Goal: Information Seeking & Learning: Check status

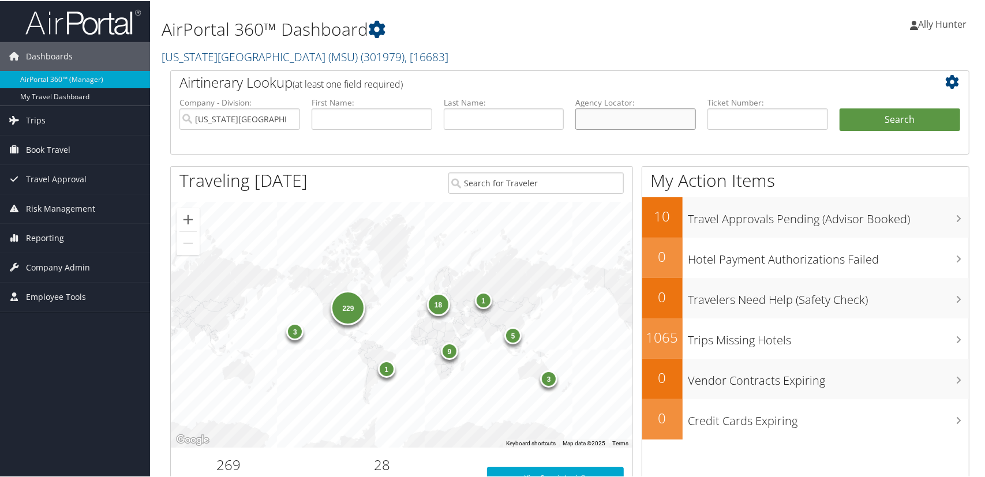
click at [654, 118] on input "text" at bounding box center [635, 117] width 121 height 21
paste input "DHZW6W"
type input "DHZW6W"
click at [888, 111] on button "Search" at bounding box center [899, 118] width 121 height 23
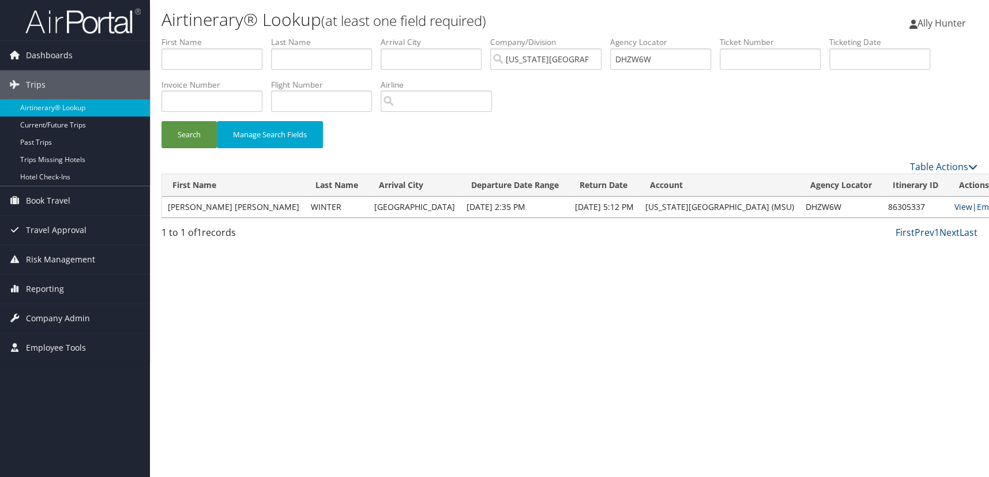
click at [955, 205] on link "View" at bounding box center [964, 206] width 18 height 11
click at [16, 284] on icon at bounding box center [14, 288] width 17 height 17
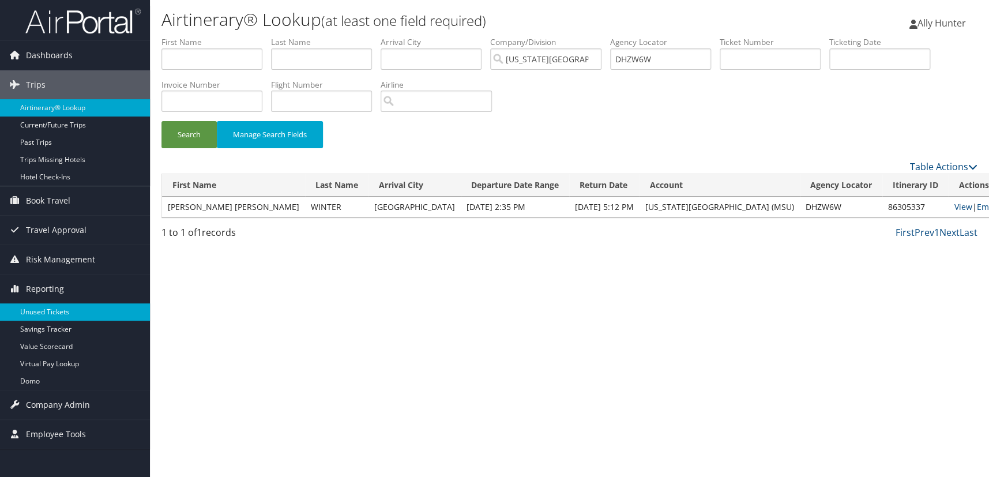
click at [23, 306] on link "Unused Tickets" at bounding box center [75, 311] width 150 height 17
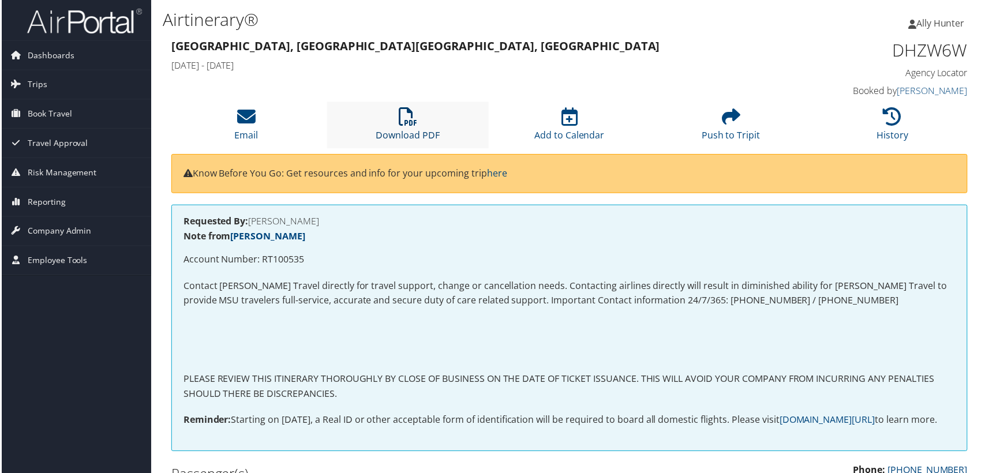
click at [399, 122] on icon at bounding box center [408, 117] width 18 height 18
drag, startPoint x: 651, startPoint y: 46, endPoint x: 684, endPoint y: 55, distance: 34.2
click at [651, 46] on h3 "Chicago, IL Los Angeles, CA" at bounding box center [467, 46] width 595 height 16
click at [890, 119] on icon at bounding box center [894, 117] width 18 height 18
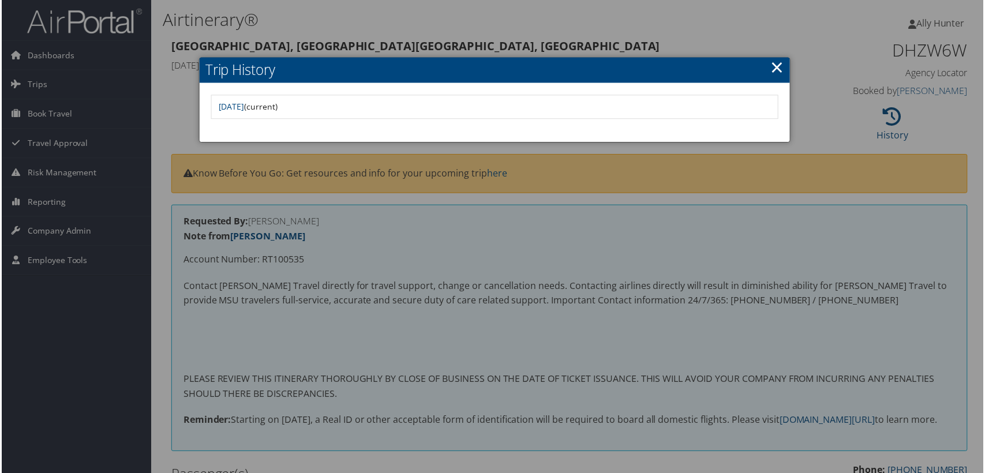
drag, startPoint x: 779, startPoint y: 63, endPoint x: 687, endPoint y: 72, distance: 92.7
click at [778, 63] on link "×" at bounding box center [777, 67] width 13 height 23
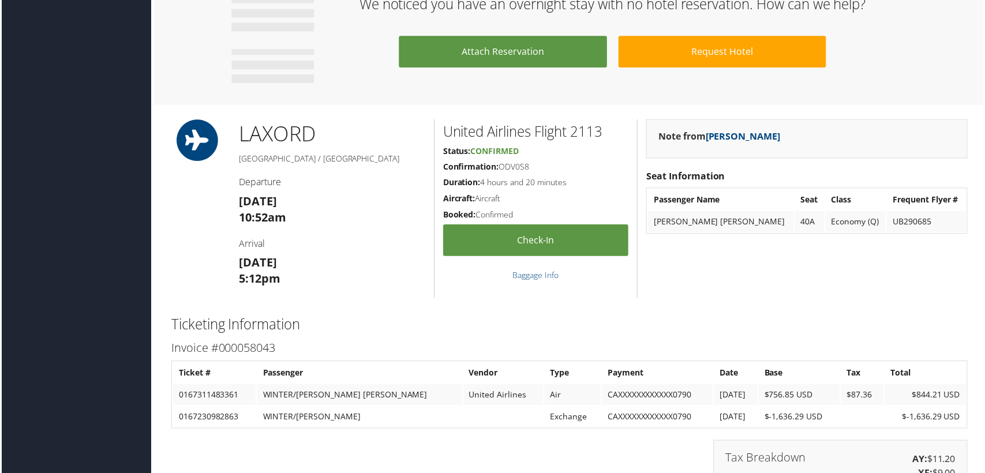
scroll to position [996, 0]
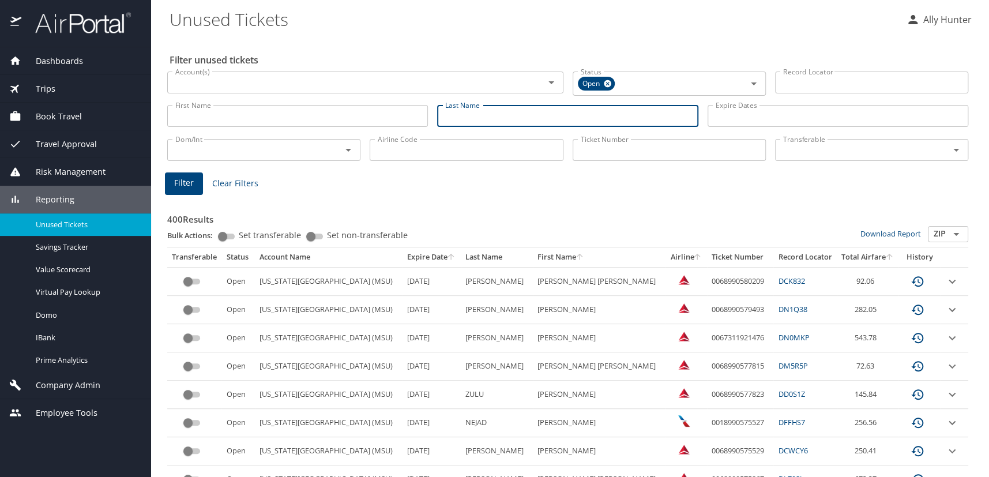
click at [462, 114] on input "Last Name" at bounding box center [567, 116] width 261 height 22
type input "Winter"
click at [245, 121] on input "First Name" at bounding box center [297, 116] width 261 height 22
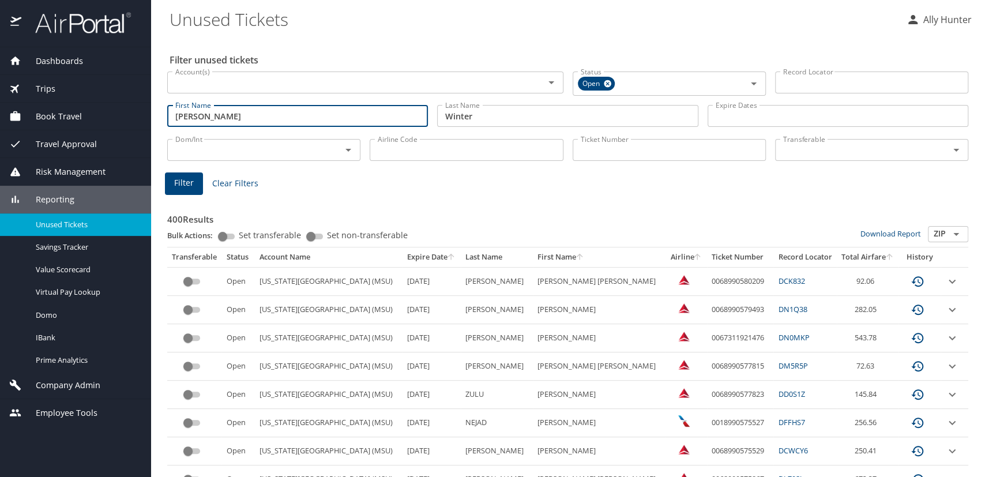
type input "Rachel"
click at [190, 186] on span "Filter" at bounding box center [184, 183] width 20 height 14
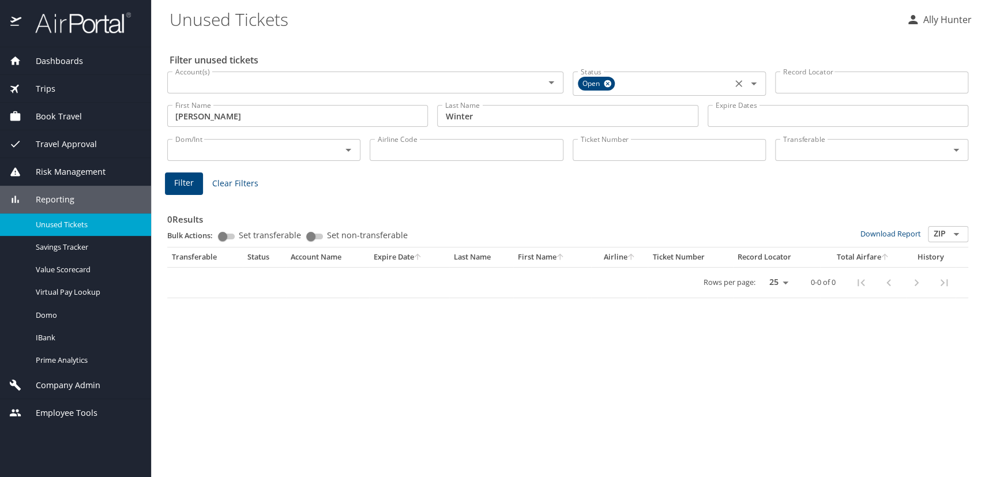
click at [609, 81] on icon at bounding box center [608, 84] width 8 height 8
click at [182, 174] on span "Filter" at bounding box center [184, 181] width 20 height 14
click at [835, 79] on input "Record Locator" at bounding box center [871, 83] width 193 height 22
paste input "DHZW6W"
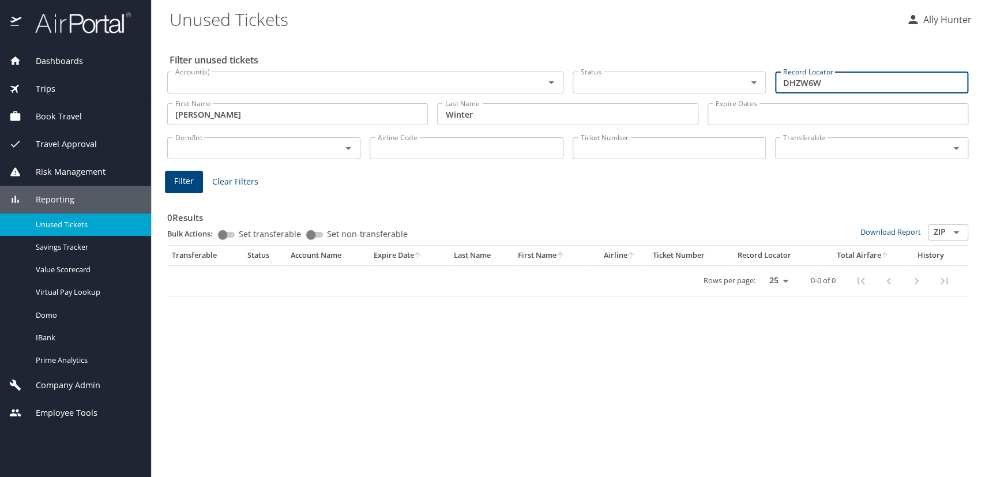
type input "DHZW6W"
click at [191, 177] on span "Filter" at bounding box center [184, 181] width 20 height 14
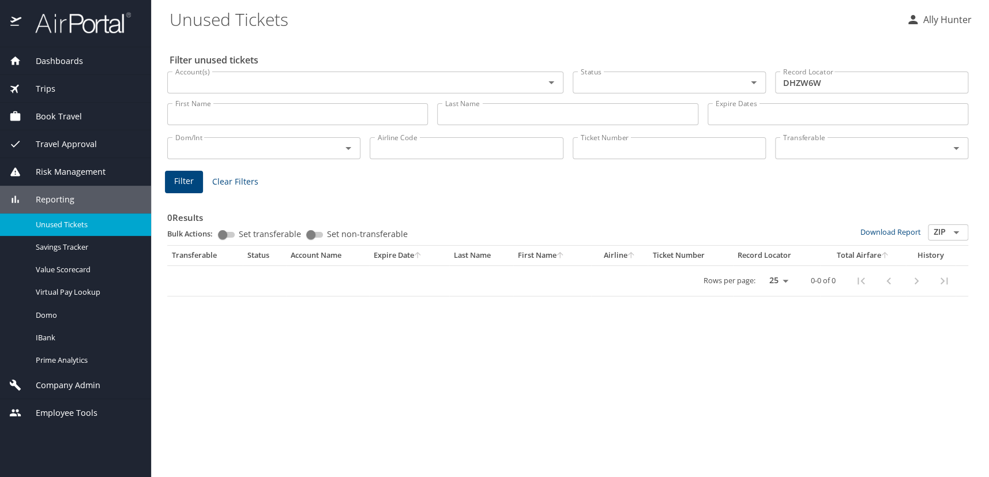
drag, startPoint x: 861, startPoint y: 80, endPoint x: 504, endPoint y: 117, distance: 358.5
click at [520, 115] on div "Filter unused tickets Account(s) Account(s) Status Status Record Locator DHZW6W…" at bounding box center [570, 257] width 801 height 440
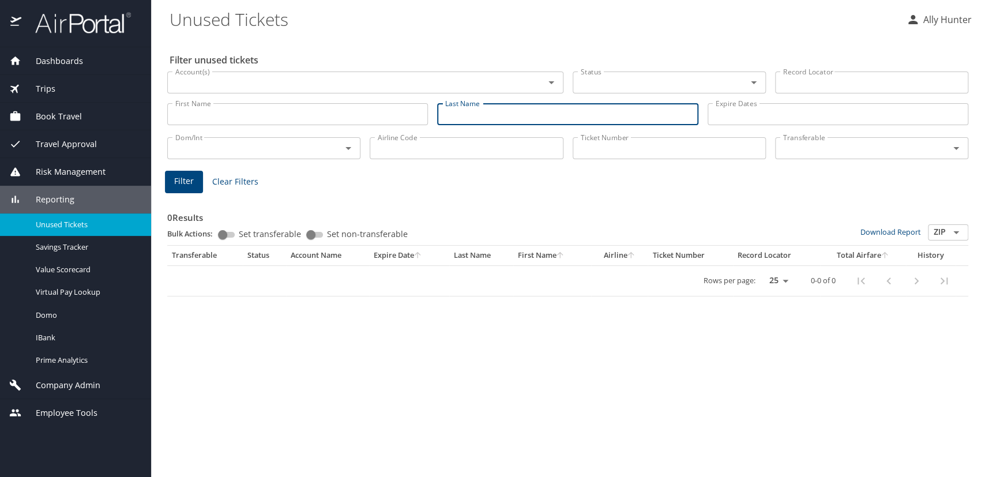
click at [479, 121] on input "Last Name" at bounding box center [567, 114] width 261 height 22
type input "Winter"
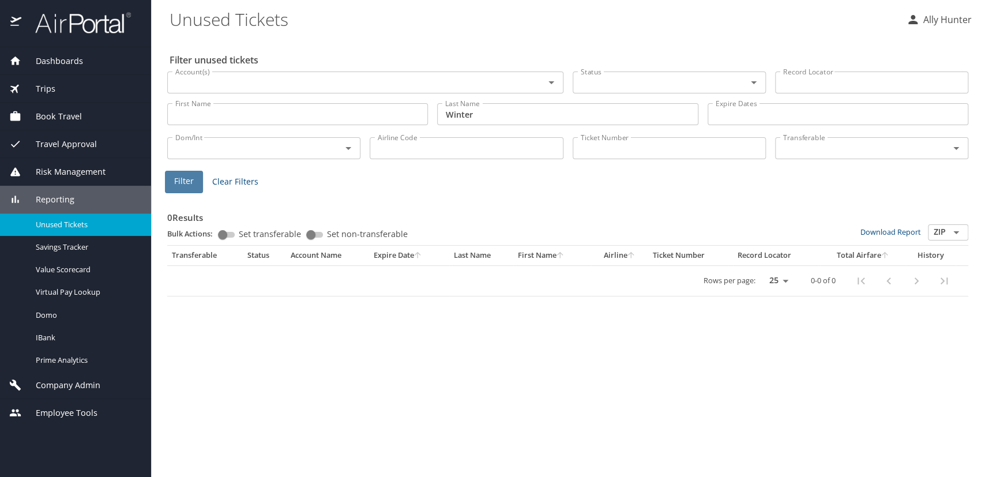
click at [188, 183] on span "Filter" at bounding box center [184, 181] width 20 height 14
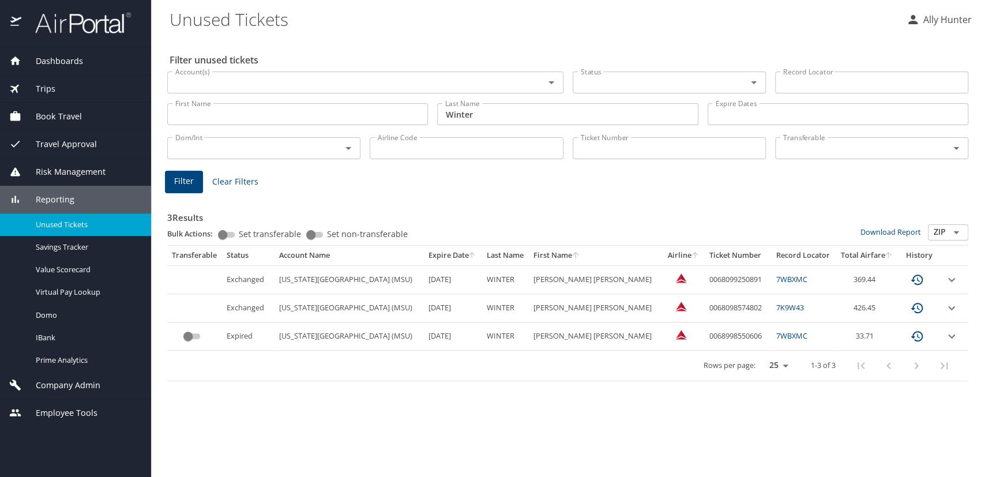
click at [777, 306] on link "7K9W43" at bounding box center [791, 307] width 28 height 10
click at [777, 278] on link "7WBXMC" at bounding box center [792, 279] width 31 height 10
click at [321, 137] on div "Filter unused tickets Account(s) Account(s) Status Status Record Locator Record…" at bounding box center [570, 257] width 801 height 440
click at [627, 150] on input "Ticket Number" at bounding box center [669, 148] width 193 height 22
paste input "0167230982863"
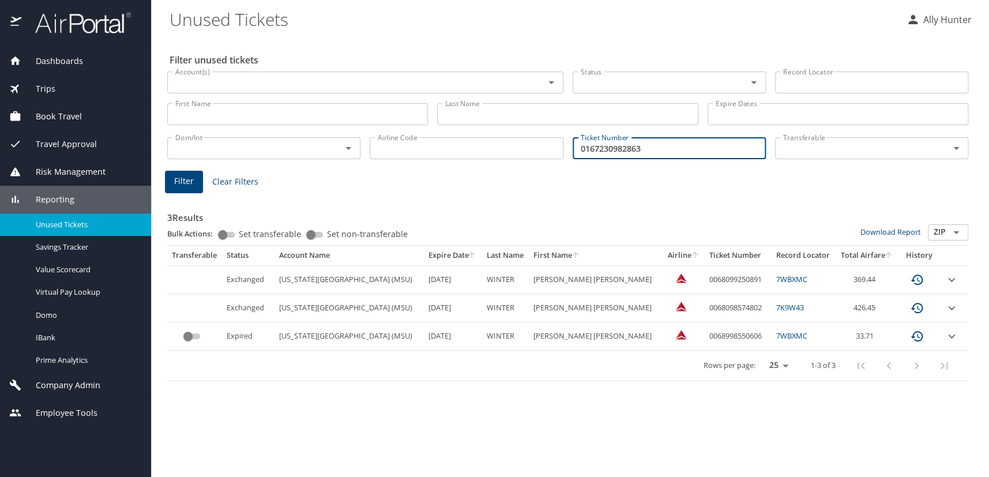
type input "0167230982863"
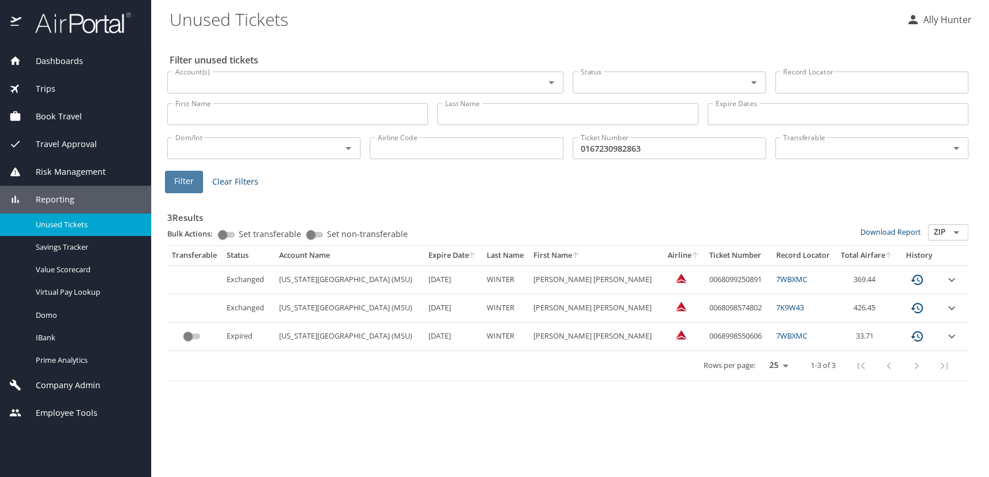
click at [190, 180] on span "Filter" at bounding box center [184, 181] width 20 height 14
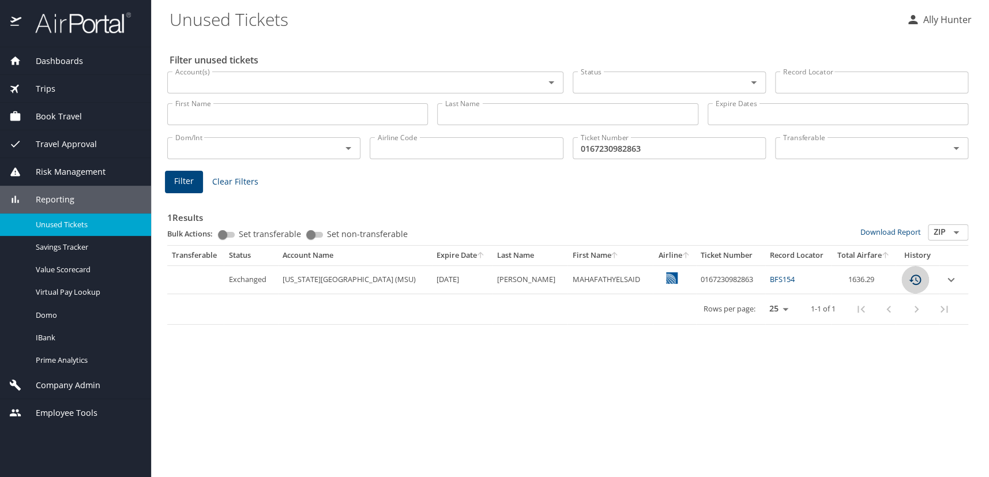
click at [913, 279] on icon "custom pagination table" at bounding box center [916, 280] width 14 height 14
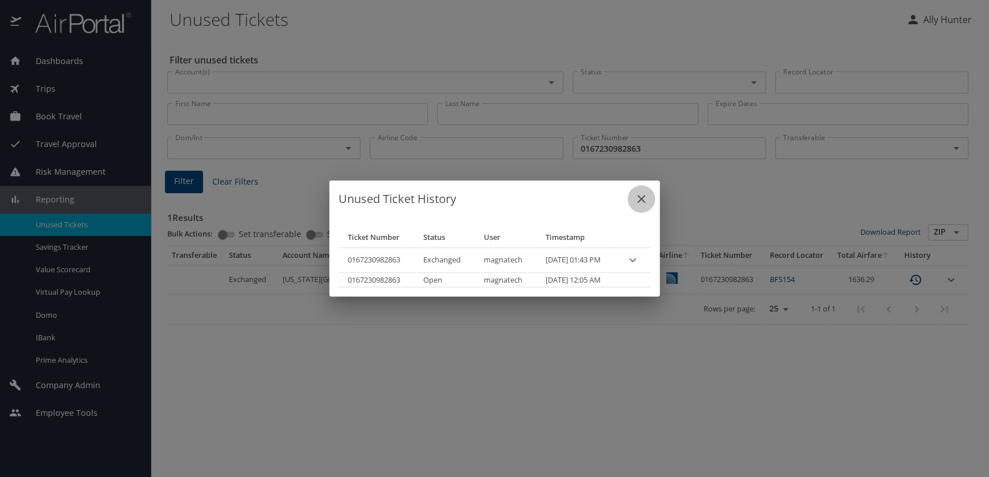
click at [646, 196] on icon "close" at bounding box center [642, 199] width 8 height 8
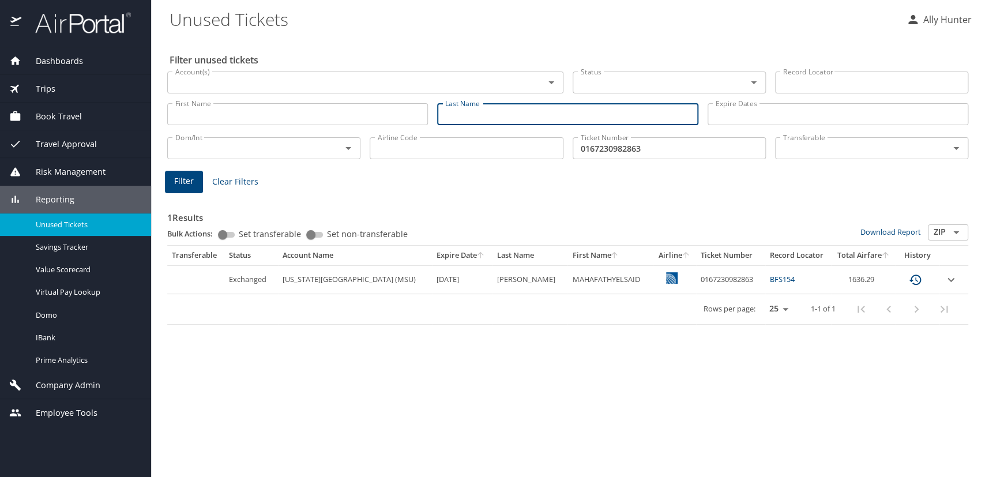
click at [538, 118] on input "Last Name" at bounding box center [567, 114] width 261 height 22
type input "M"
type input "Mohamed"
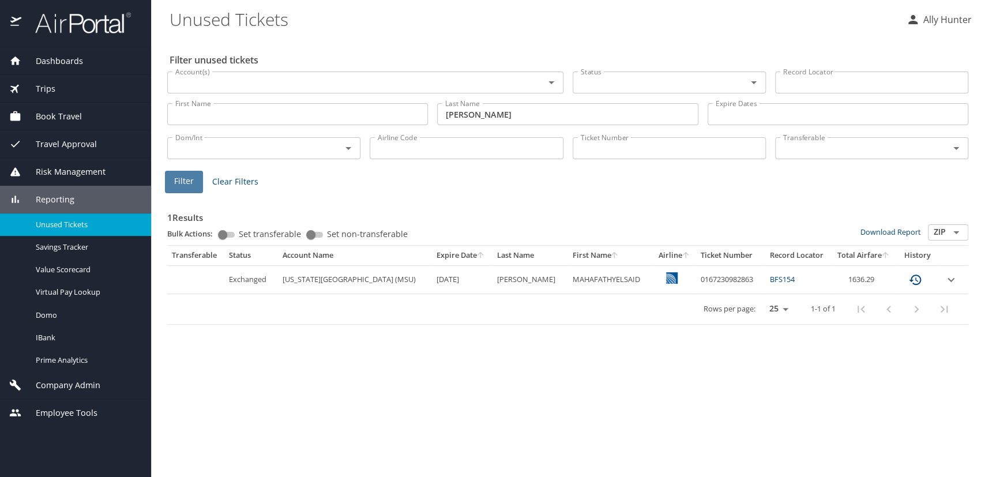
click at [187, 182] on span "Filter" at bounding box center [184, 181] width 20 height 14
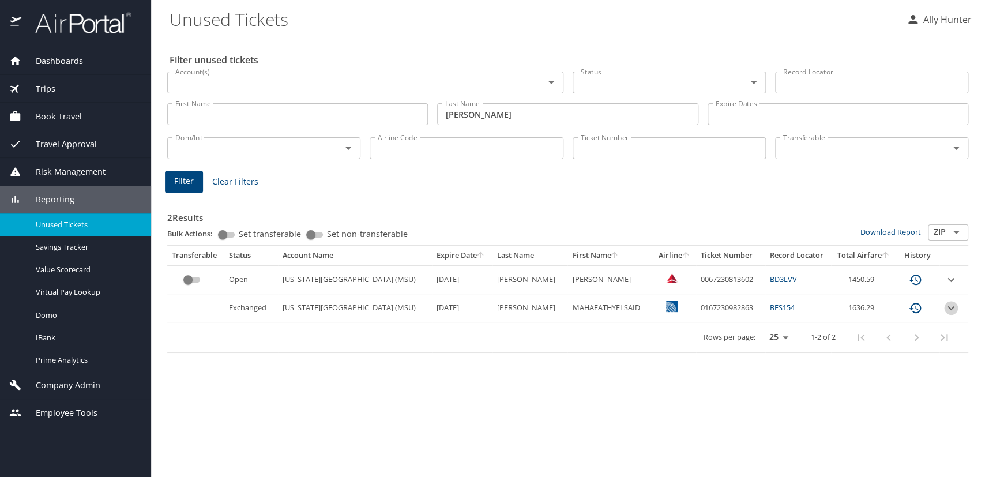
click at [950, 312] on icon "expand row" at bounding box center [951, 308] width 14 height 14
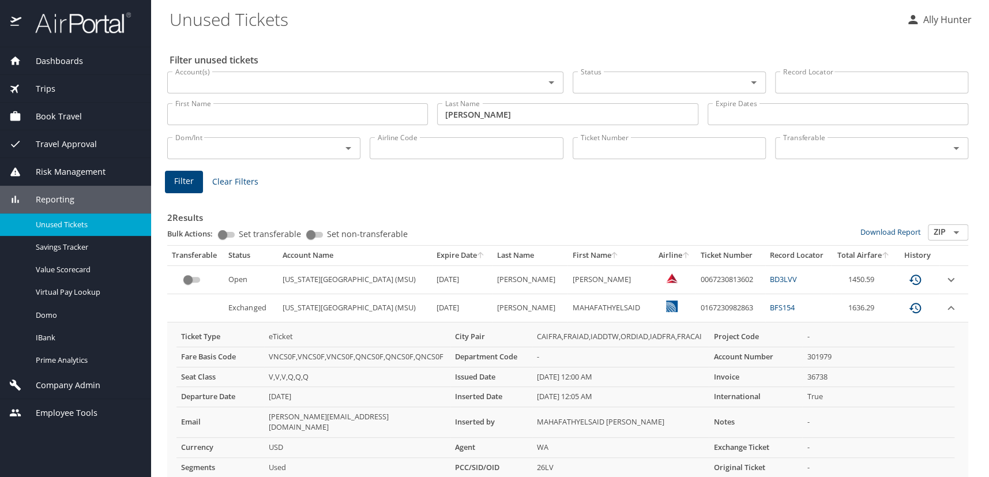
scroll to position [29, 0]
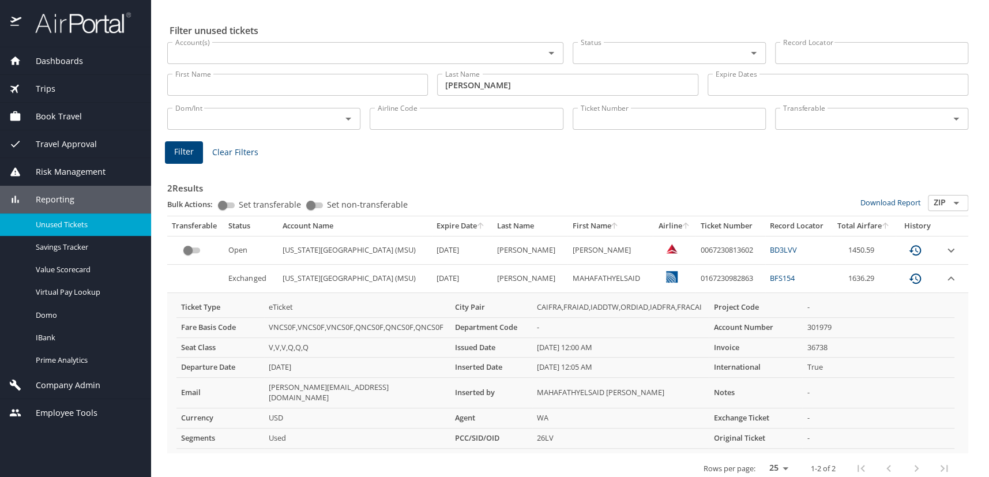
click at [909, 278] on icon "custom pagination table" at bounding box center [916, 279] width 14 height 14
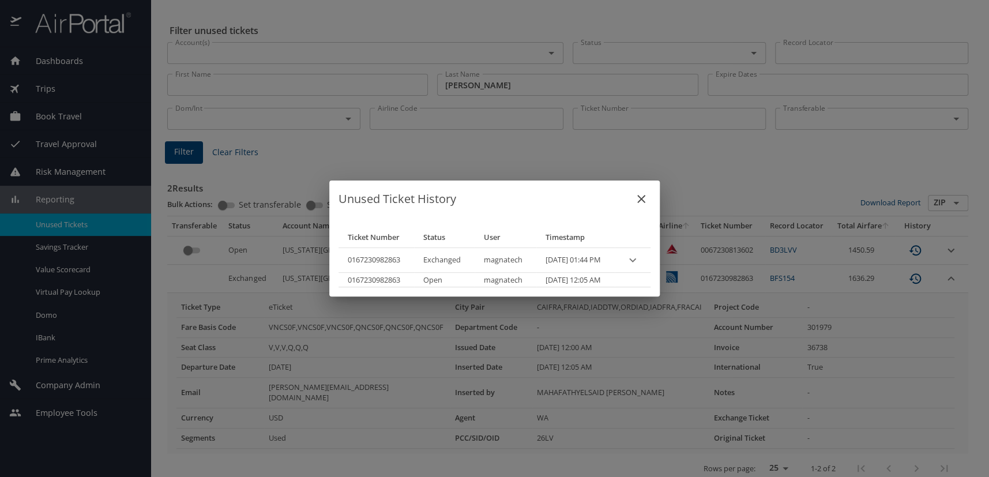
click at [640, 258] on icon "expand row" at bounding box center [633, 260] width 14 height 14
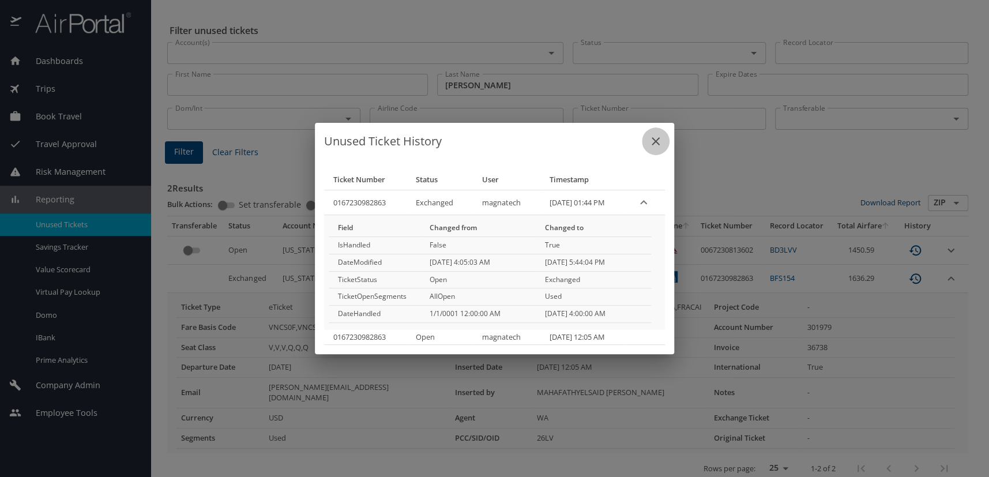
click at [650, 146] on icon "close" at bounding box center [656, 141] width 14 height 14
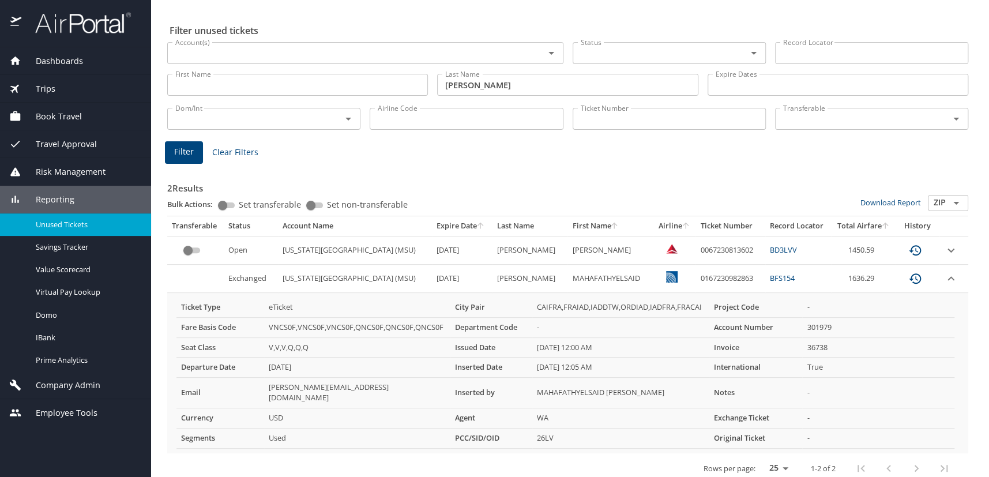
click at [775, 279] on link "BFS154" at bounding box center [782, 278] width 25 height 10
click at [787, 248] on link "BD3LVV" at bounding box center [783, 250] width 27 height 10
click at [770, 278] on link "BFS154" at bounding box center [782, 278] width 25 height 10
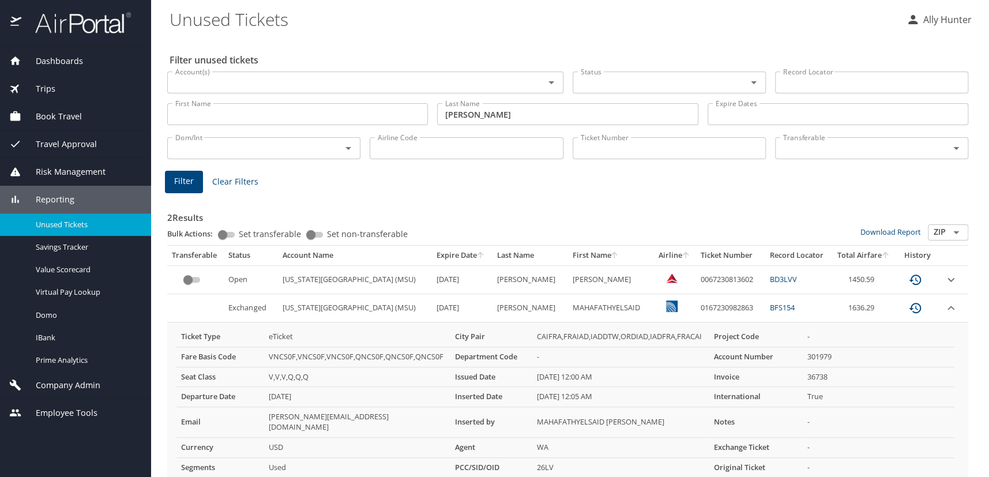
click at [935, 11] on button "Ally Hunter" at bounding box center [939, 19] width 75 height 21
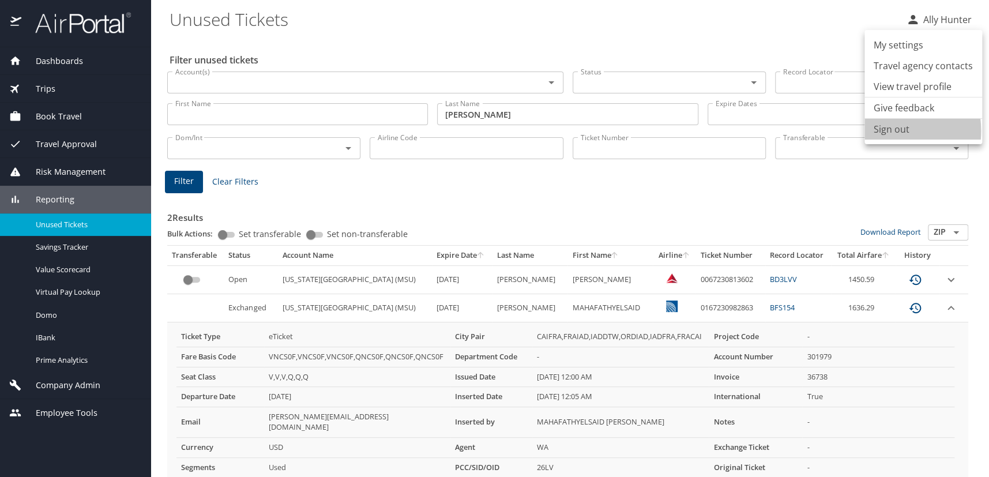
drag, startPoint x: 879, startPoint y: 131, endPoint x: 874, endPoint y: 123, distance: 9.6
click at [880, 130] on li "Sign out" at bounding box center [924, 129] width 118 height 21
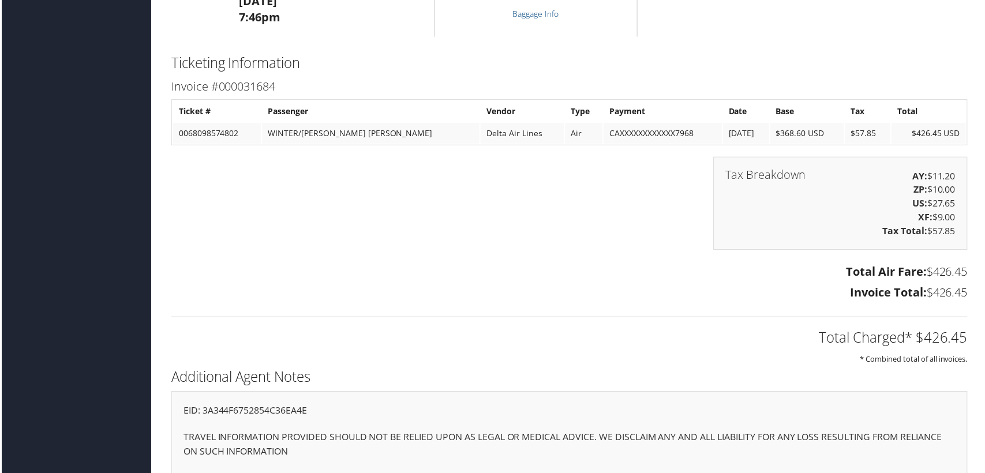
scroll to position [1111, 0]
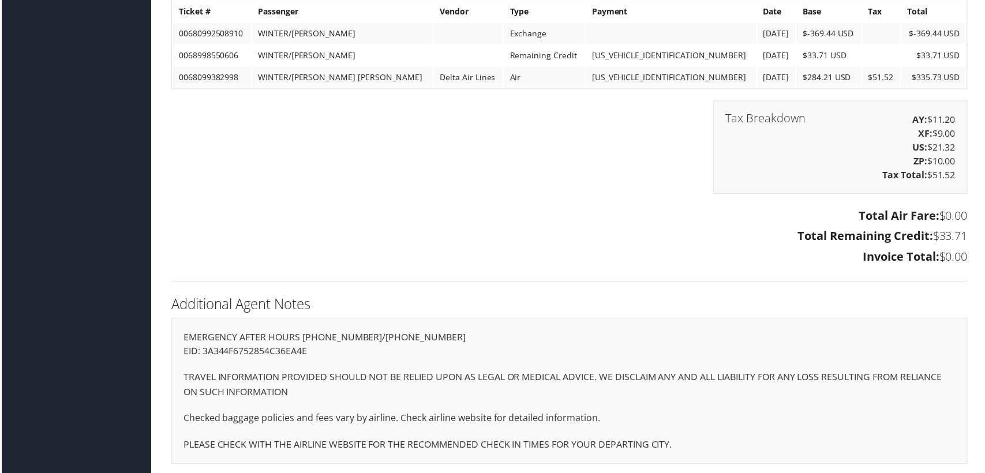
scroll to position [1047, 0]
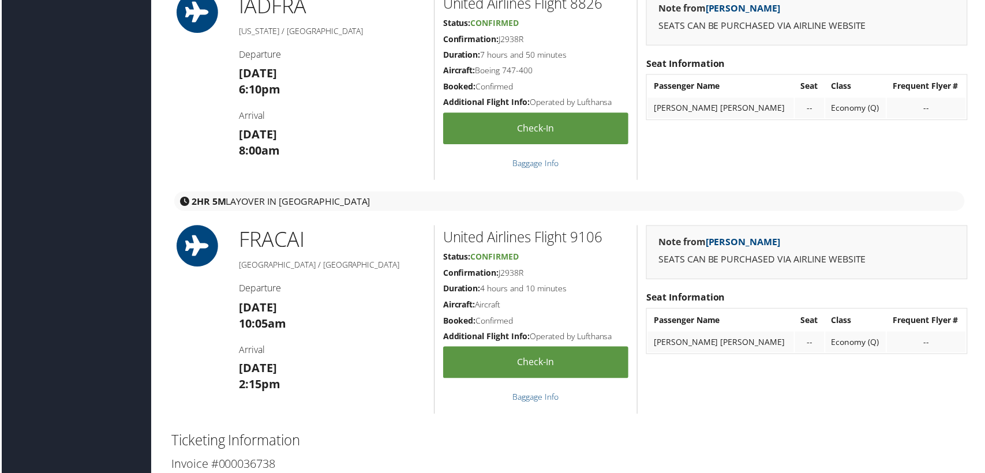
scroll to position [2203, 0]
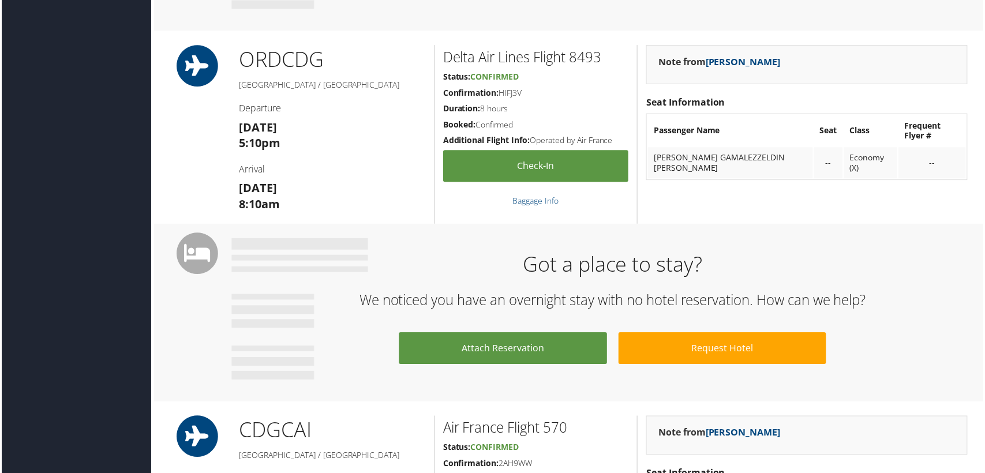
scroll to position [1521, 0]
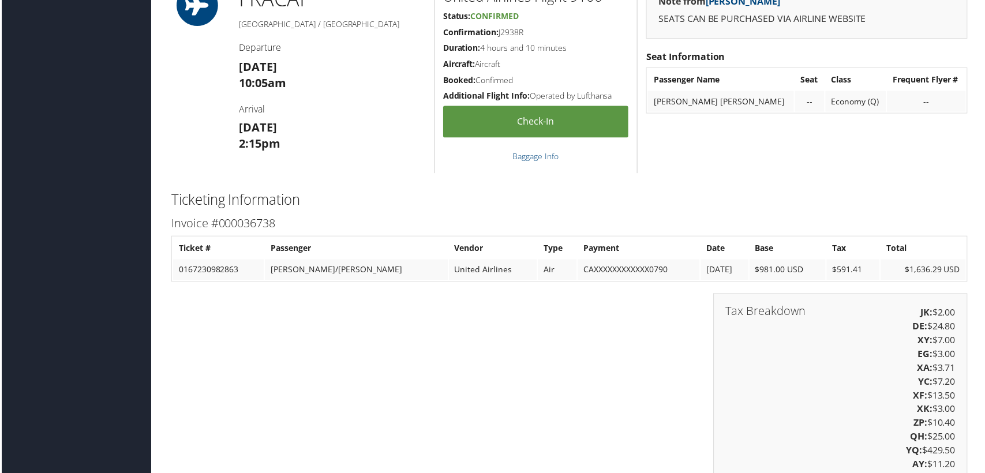
scroll to position [2550, 0]
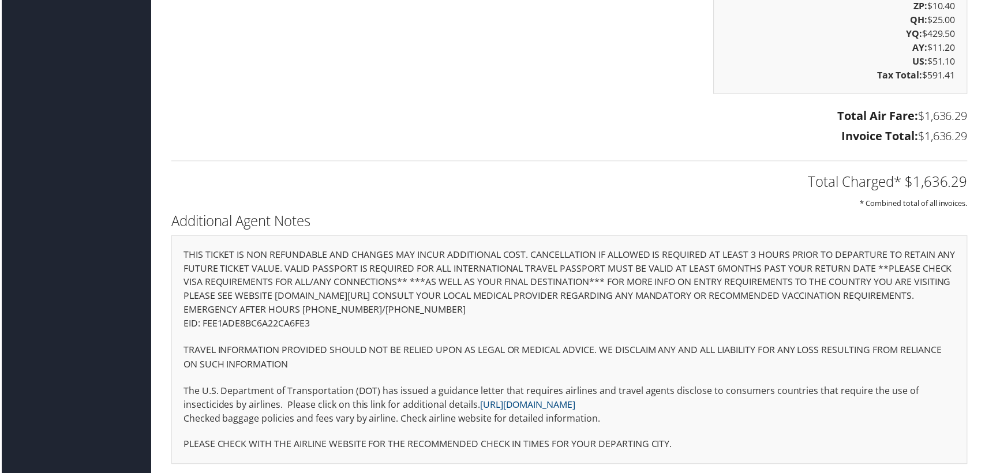
click at [253, 321] on p "EID: FEE1ADE8BC6A22CA6FE3" at bounding box center [569, 324] width 775 height 15
copy p "FEE1ADE8BC6A22CA6FE3"
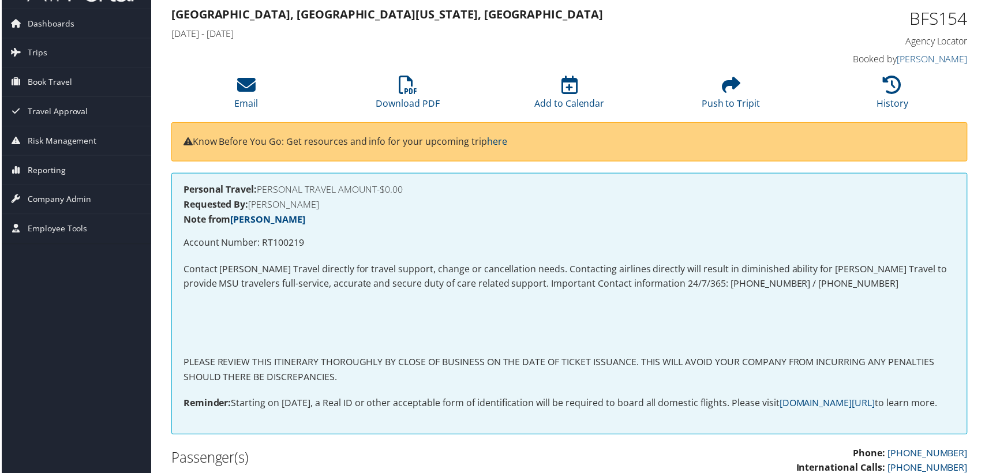
scroll to position [0, 0]
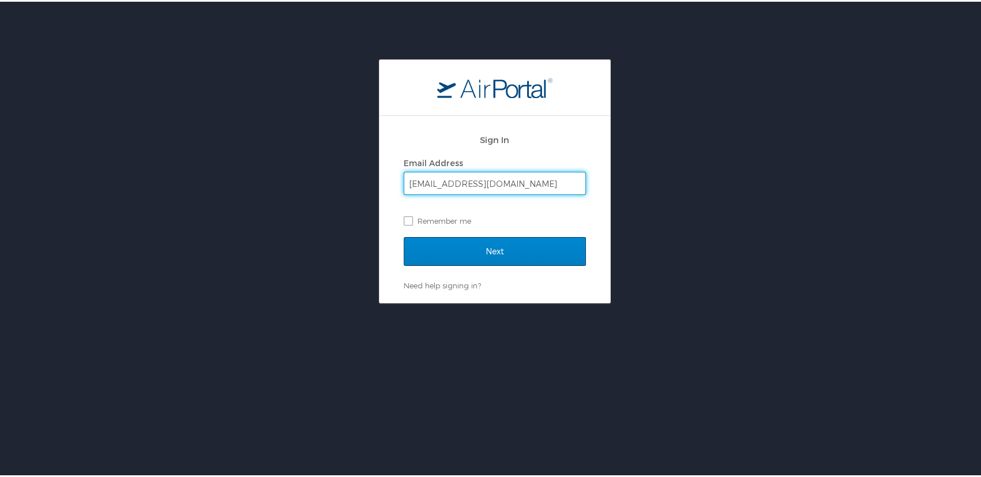
type input "[EMAIL_ADDRESS][DOMAIN_NAME]"
click at [494, 245] on input "Next" at bounding box center [495, 249] width 182 height 29
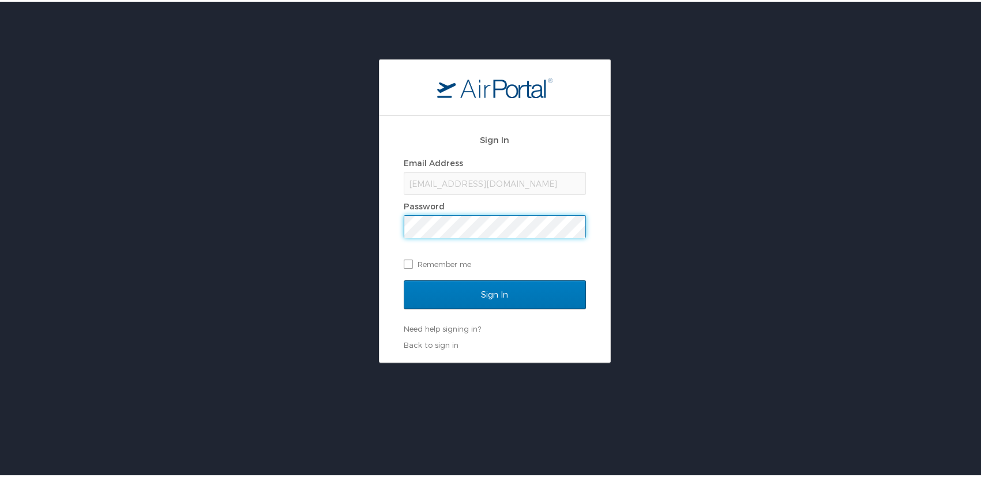
click at [404, 279] on input "Sign In" at bounding box center [495, 293] width 182 height 29
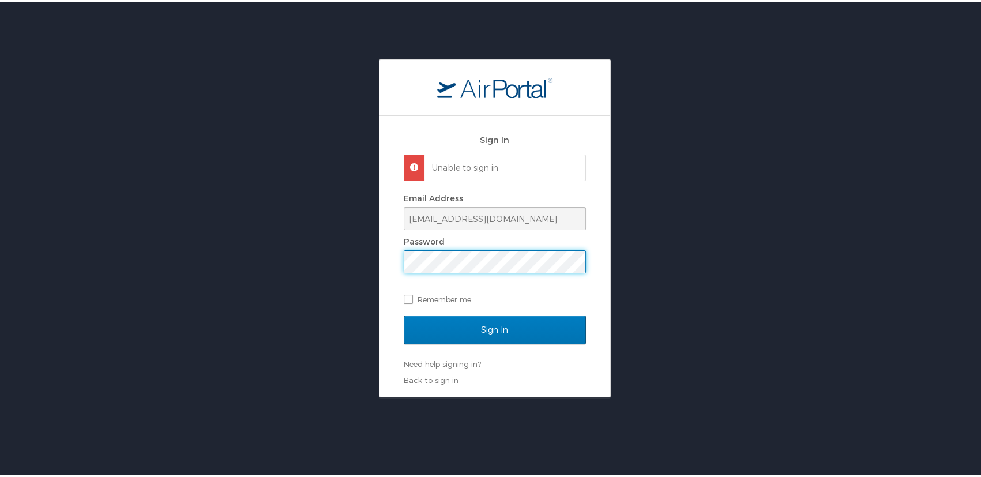
click at [272, 286] on div "Sign In Unable to sign in Email Address hunteri@msu.edu Password Remember me Si…" at bounding box center [494, 227] width 989 height 338
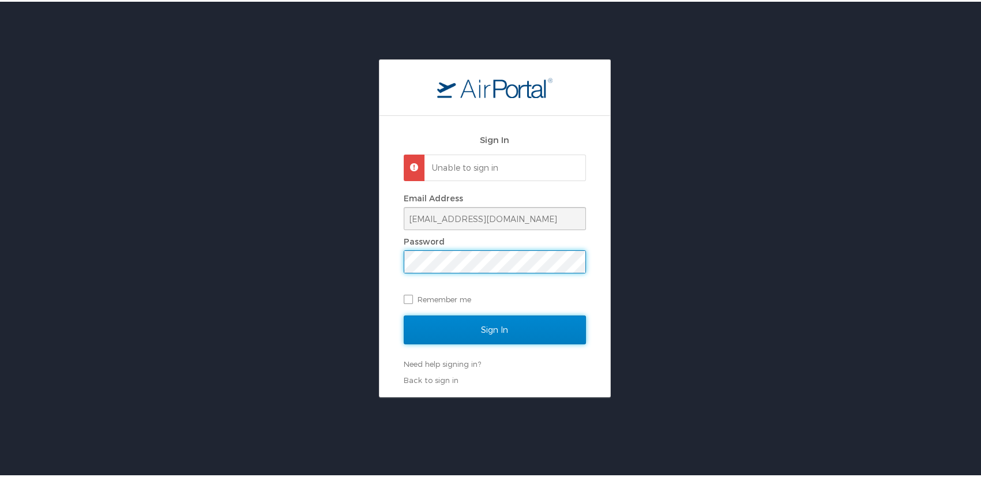
click at [507, 323] on input "Sign In" at bounding box center [495, 328] width 182 height 29
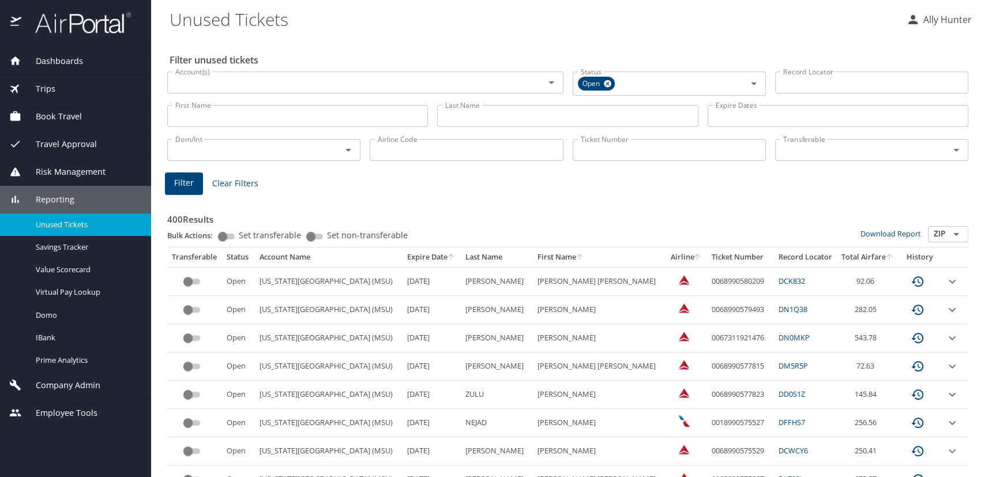
drag, startPoint x: 790, startPoint y: 80, endPoint x: 850, endPoint y: 53, distance: 65.6
click at [792, 80] on input "Record Locator" at bounding box center [871, 83] width 193 height 22
paste input "98LFY8"
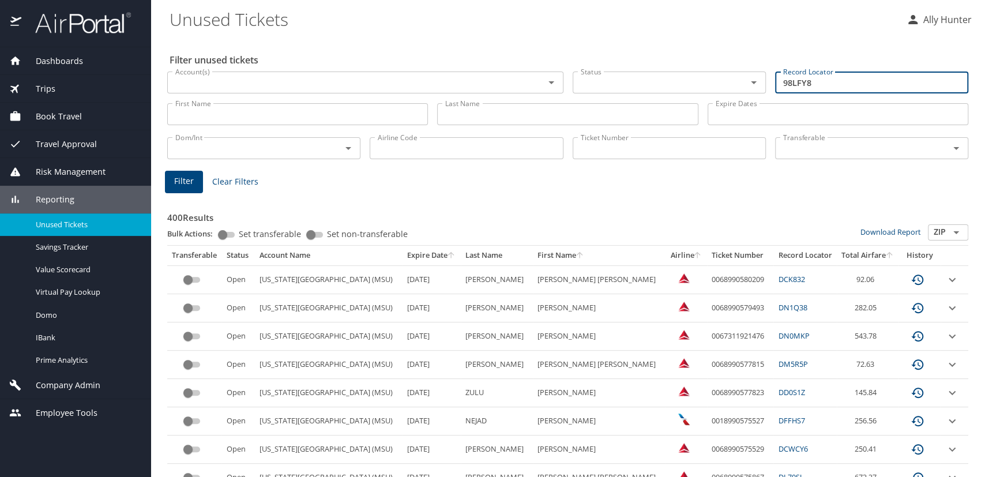
type input "98LFY8"
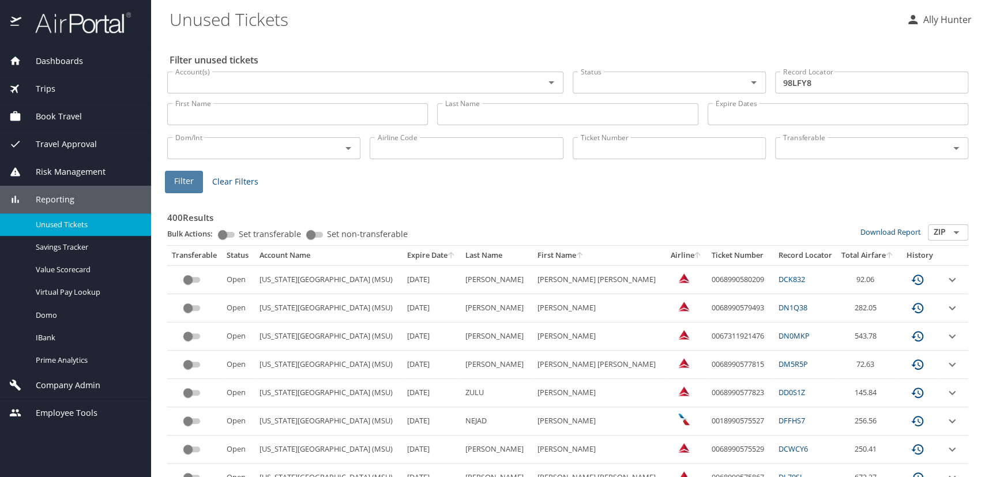
click at [188, 180] on span "Filter" at bounding box center [184, 181] width 20 height 14
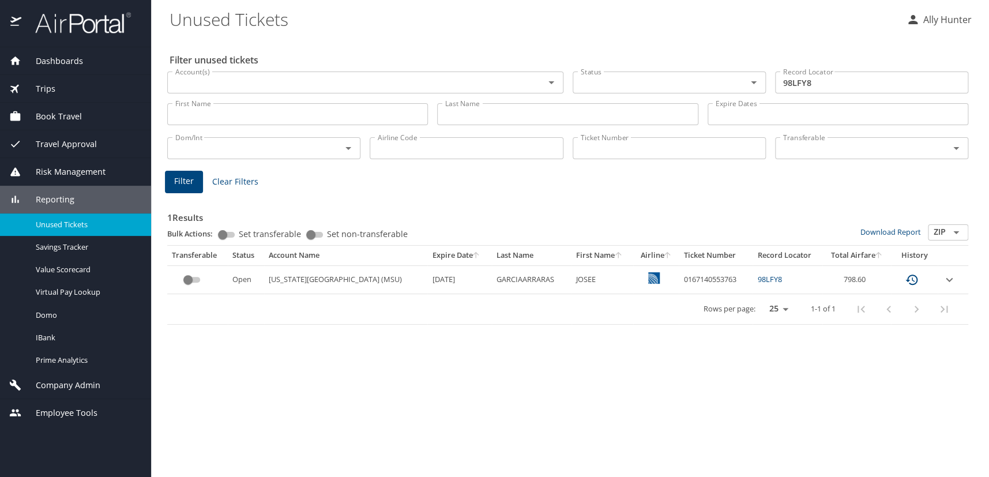
click at [506, 281] on td "GARCIAARRARAS" at bounding box center [532, 279] width 80 height 28
copy td "GARCIAARRARAS"
click at [940, 17] on p "Ally Hunter" at bounding box center [946, 20] width 52 height 14
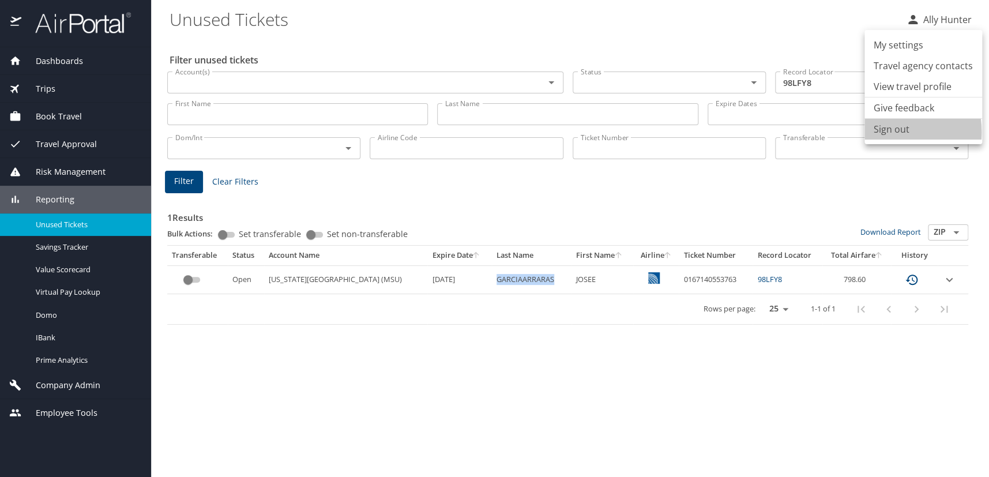
click at [881, 132] on li "Sign out" at bounding box center [924, 129] width 118 height 21
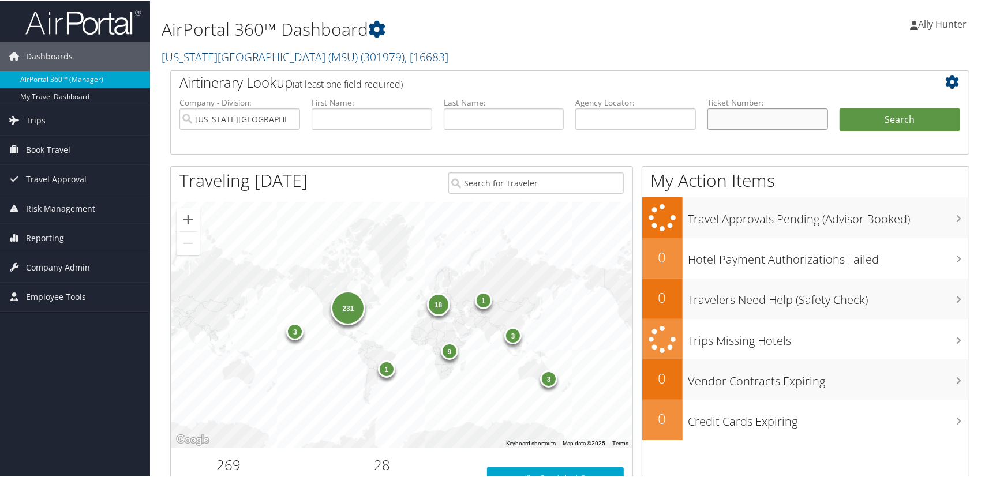
click at [725, 114] on input "text" at bounding box center [767, 117] width 121 height 21
click at [634, 113] on input "text" at bounding box center [635, 117] width 121 height 21
paste input "BZWW63"
type input "BZWW63"
click at [909, 110] on button "Search" at bounding box center [899, 118] width 121 height 23
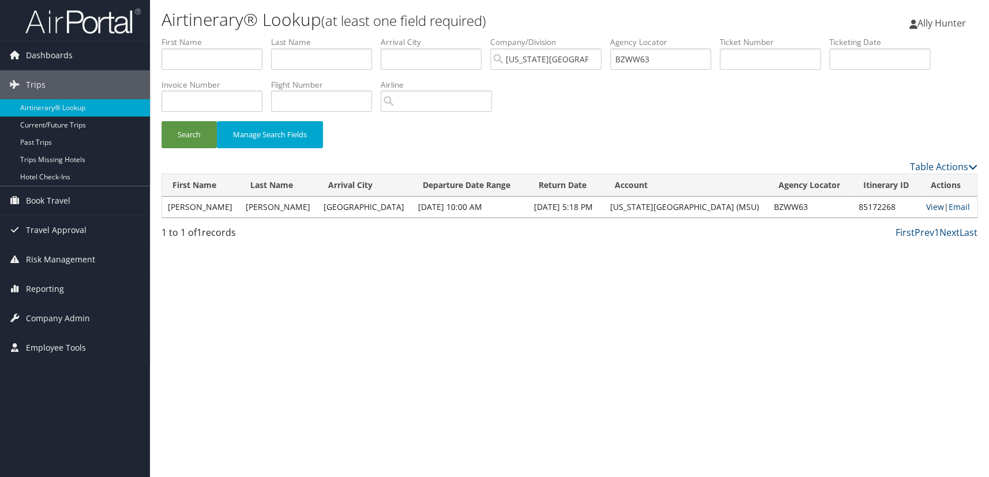
click at [928, 208] on link "View" at bounding box center [936, 206] width 18 height 11
click at [936, 23] on span "Ally Hunter" at bounding box center [942, 23] width 48 height 13
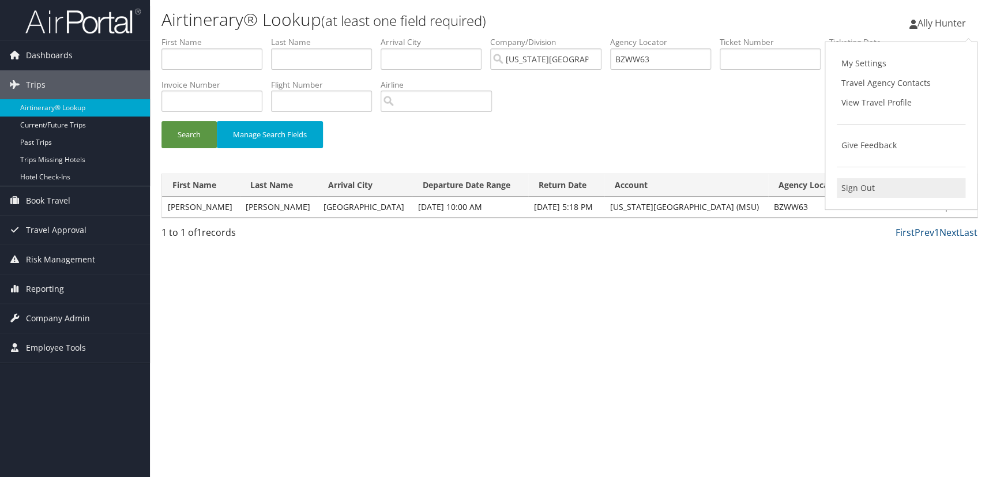
click at [856, 181] on link "Sign Out" at bounding box center [901, 188] width 129 height 20
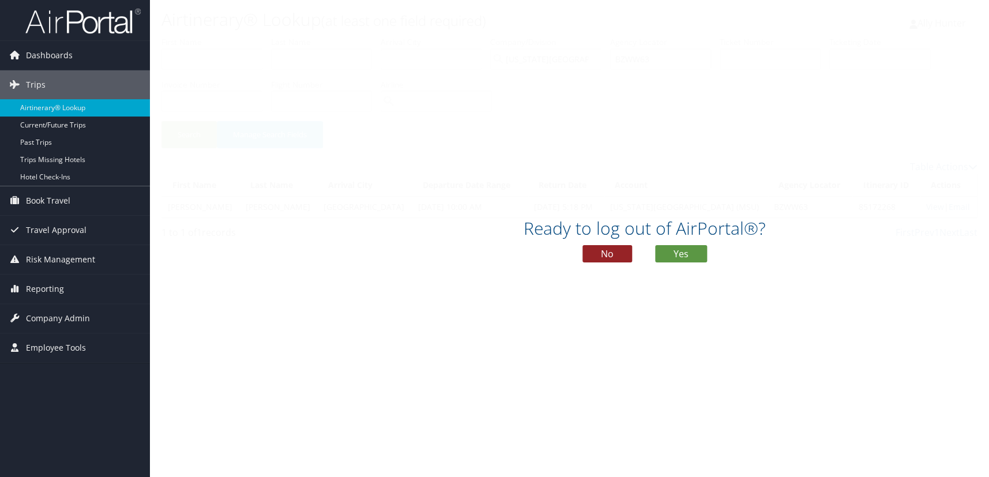
click at [608, 248] on button "No" at bounding box center [608, 253] width 50 height 17
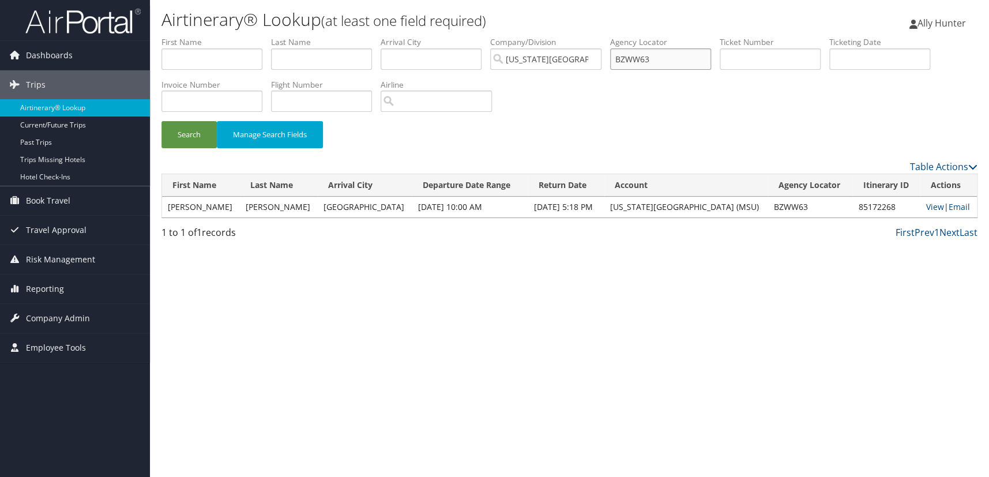
drag, startPoint x: 674, startPoint y: 62, endPoint x: 409, endPoint y: 77, distance: 265.9
click at [430, 36] on ul "First Name Last Name Departure City Arrival City Company/Division [US_STATE][GE…" at bounding box center [570, 36] width 816 height 0
click at [316, 58] on input "text" at bounding box center [321, 58] width 101 height 21
click at [196, 128] on button "Search" at bounding box center [189, 134] width 55 height 27
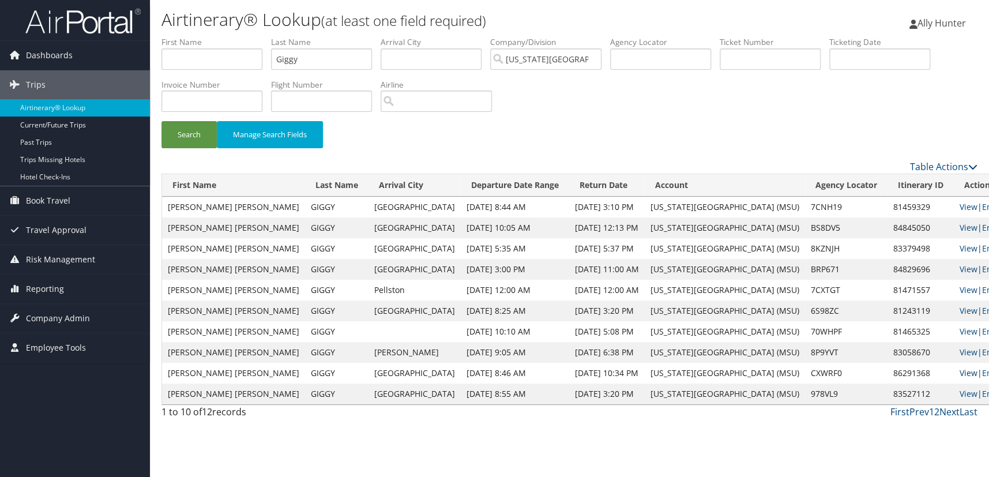
click at [960, 373] on link "View" at bounding box center [969, 373] width 18 height 11
click at [960, 371] on link "View" at bounding box center [969, 373] width 18 height 11
drag, startPoint x: 302, startPoint y: 58, endPoint x: 111, endPoint y: 69, distance: 190.7
click at [162, 68] on form "First Name Last Name Giggy Departure City Arrival City Company/Division Michiga…" at bounding box center [570, 97] width 816 height 123
type input "Devers"
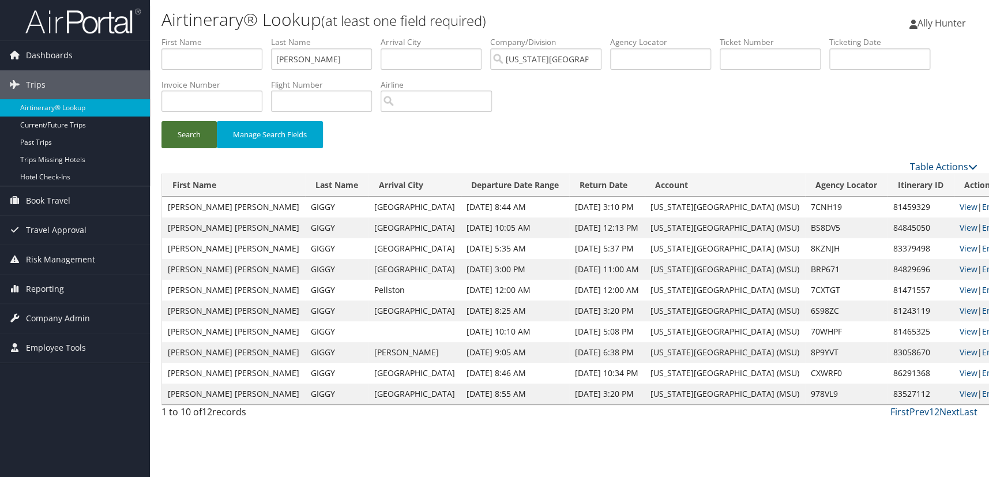
click at [193, 129] on button "Search" at bounding box center [189, 134] width 55 height 27
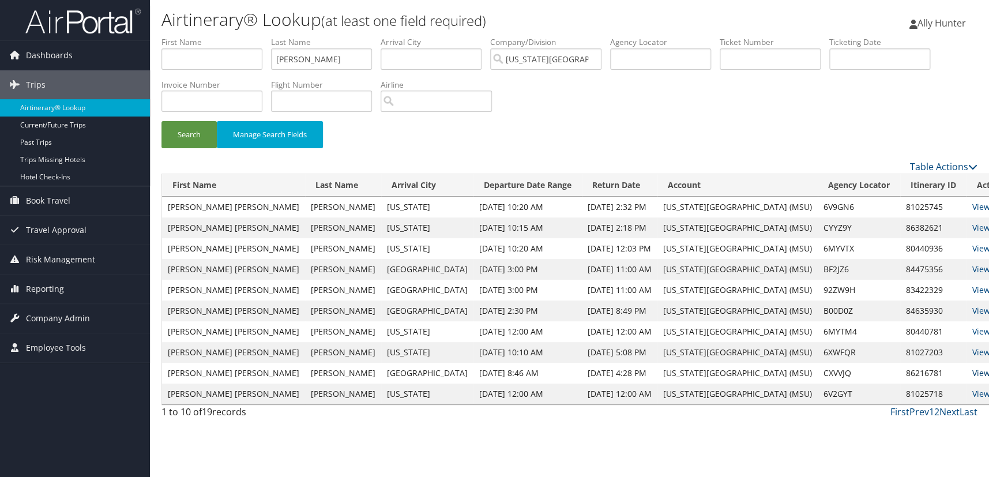
click at [973, 371] on link "View" at bounding box center [982, 373] width 18 height 11
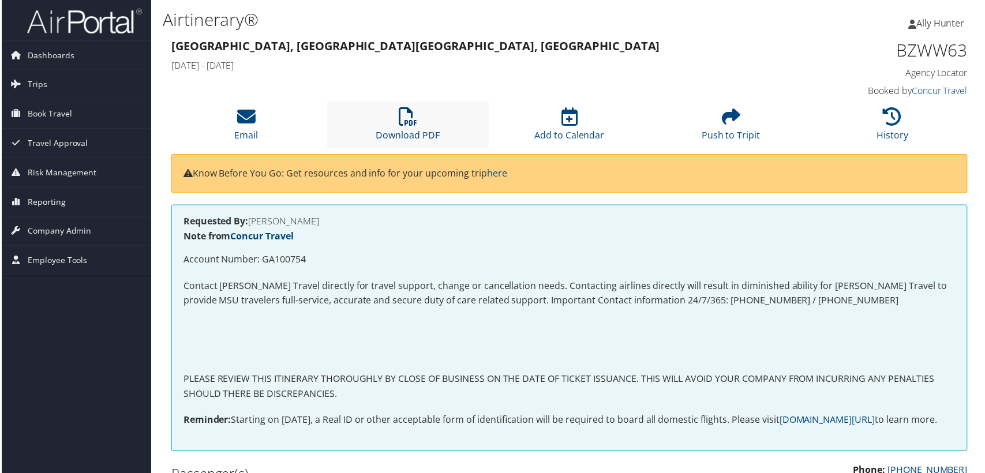
click at [410, 122] on icon at bounding box center [408, 117] width 18 height 18
click at [398, 269] on div "Requested By: [PERSON_NAME] Note from Concur Travel Account Number: GA100754 Co…" at bounding box center [569, 329] width 799 height 248
click at [900, 115] on li "History" at bounding box center [894, 125] width 162 height 47
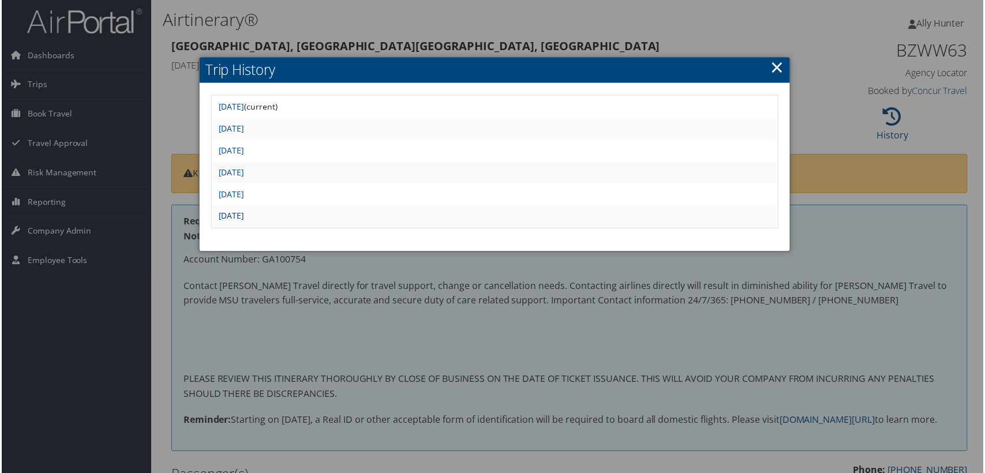
click at [243, 212] on link "[DATE]" at bounding box center [231, 216] width 26 height 11
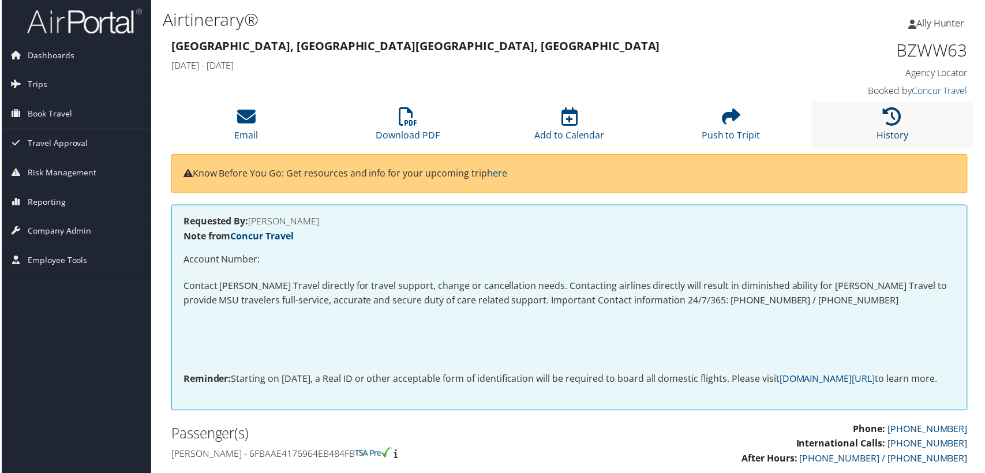
click at [885, 112] on icon at bounding box center [894, 117] width 18 height 18
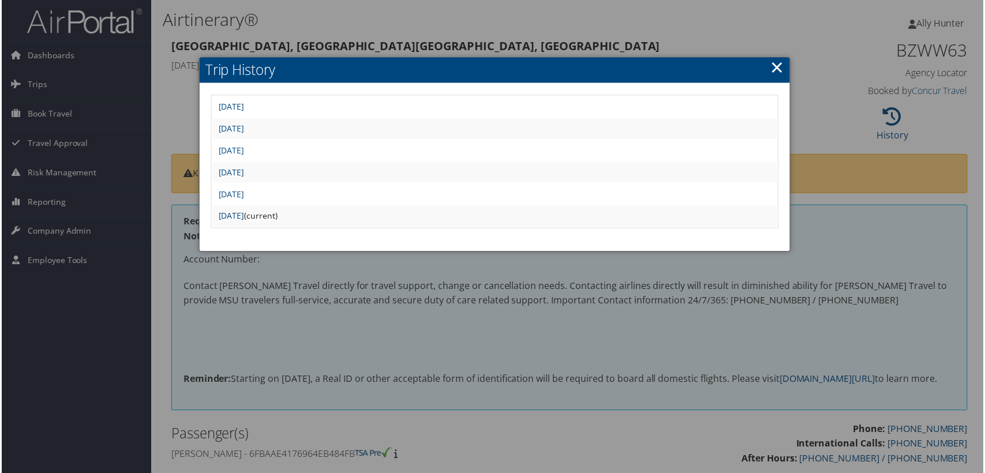
click at [272, 166] on td "[DATE]" at bounding box center [495, 173] width 566 height 21
click at [243, 173] on link "Tue Apr 15 13:58:27 MDT 2025" at bounding box center [231, 172] width 26 height 11
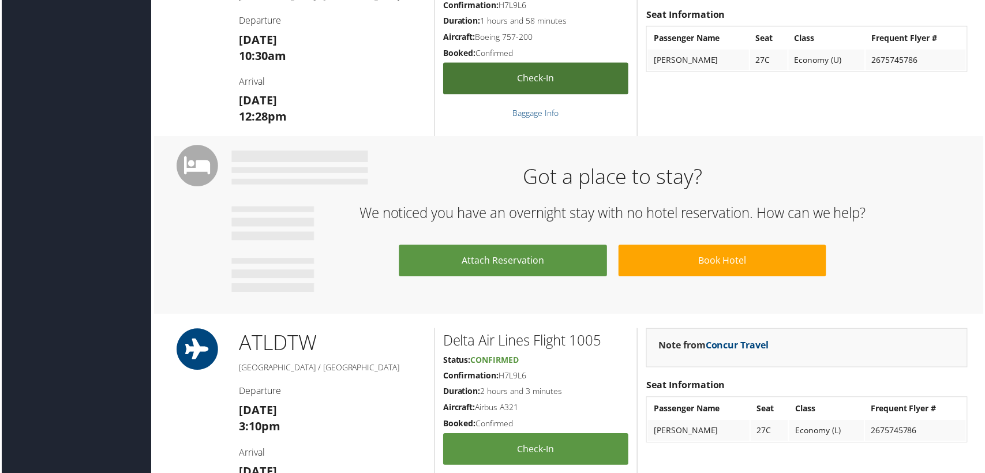
scroll to position [734, 0]
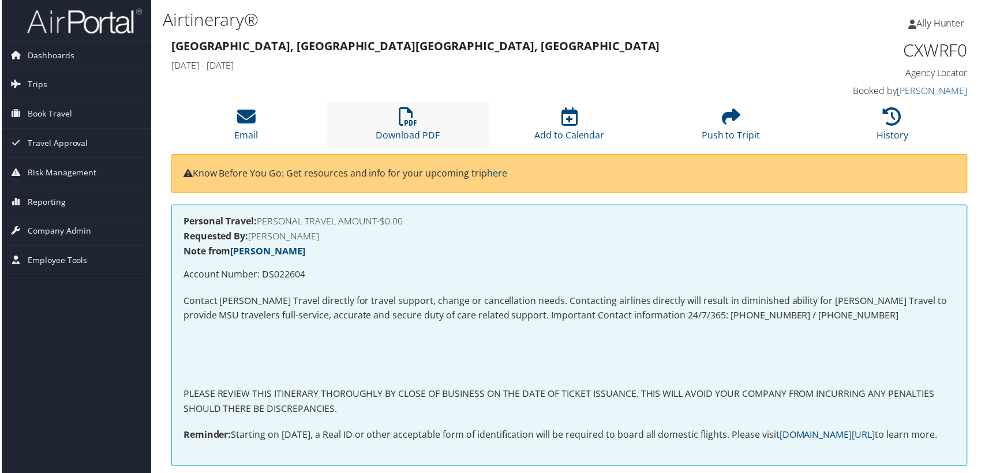
click at [402, 126] on li "Download PDF" at bounding box center [408, 125] width 162 height 47
click at [890, 115] on icon at bounding box center [894, 117] width 18 height 18
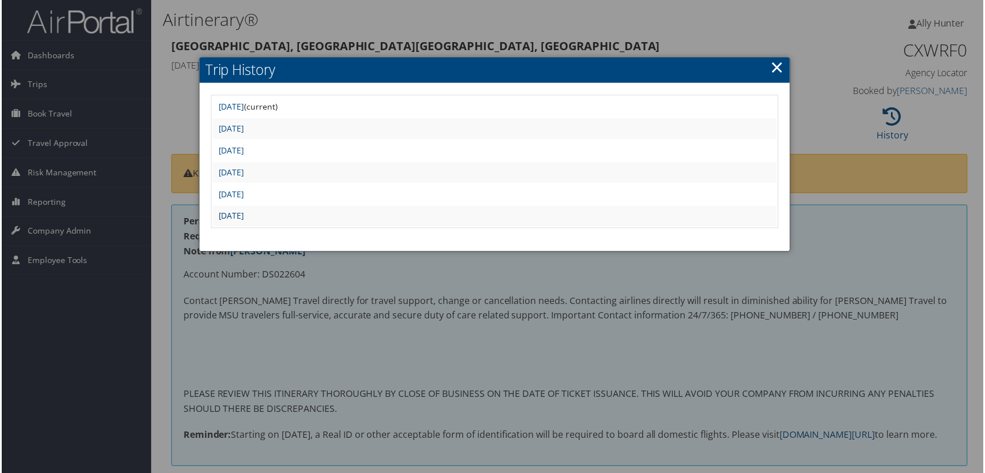
click at [243, 213] on link "Fri Jul 25 10:54:50 MDT 2025" at bounding box center [231, 216] width 26 height 11
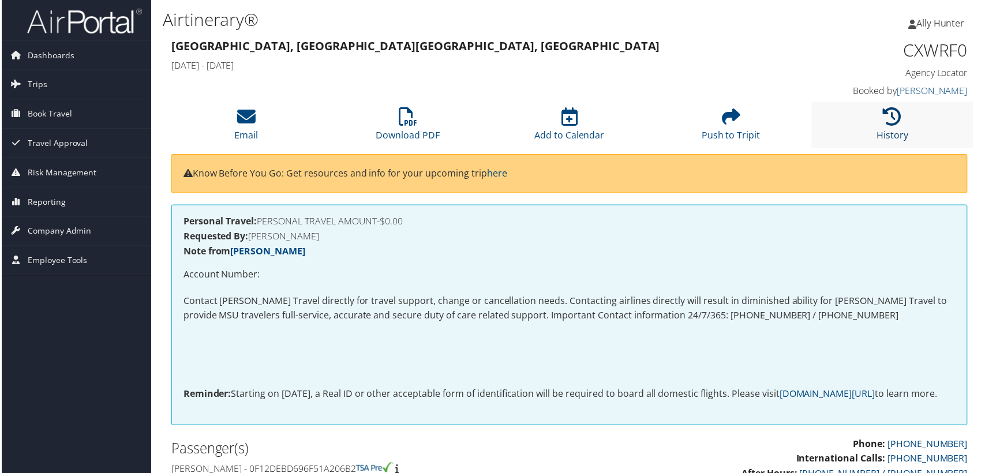
click at [893, 107] on li "History" at bounding box center [894, 125] width 162 height 47
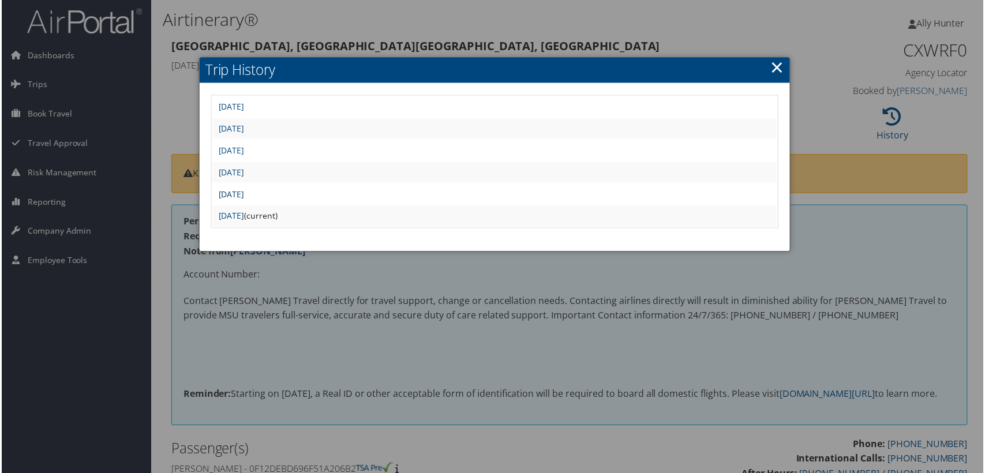
click at [243, 196] on link "Fri Jul 25 10:58:48 MDT 2025" at bounding box center [231, 194] width 26 height 11
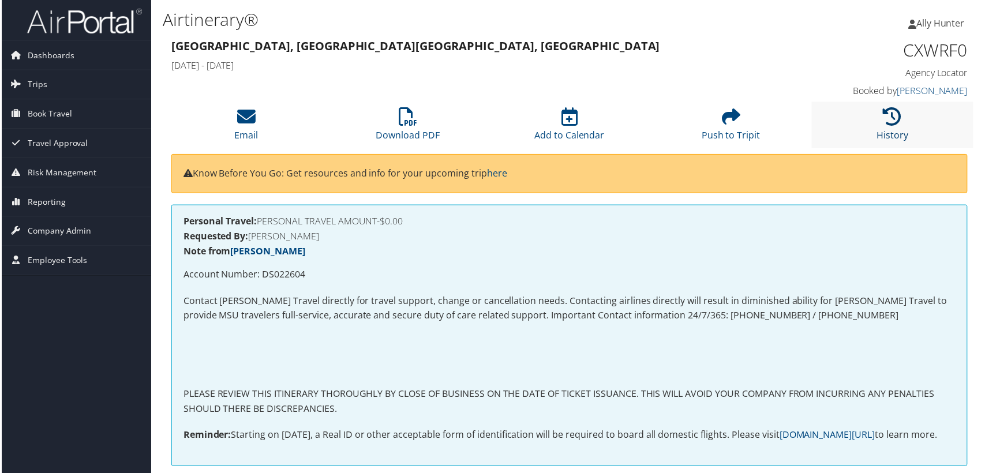
click at [891, 115] on icon at bounding box center [894, 117] width 18 height 18
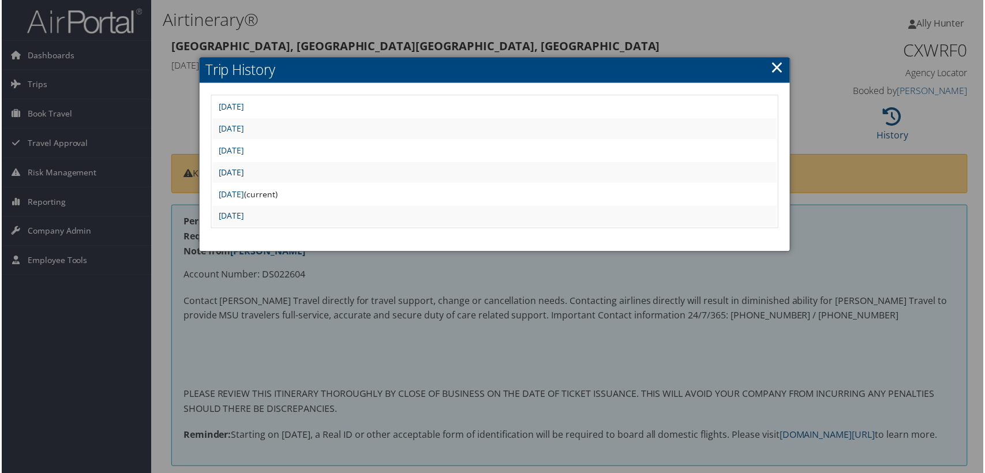
click at [243, 168] on link "[DATE]" at bounding box center [231, 172] width 26 height 11
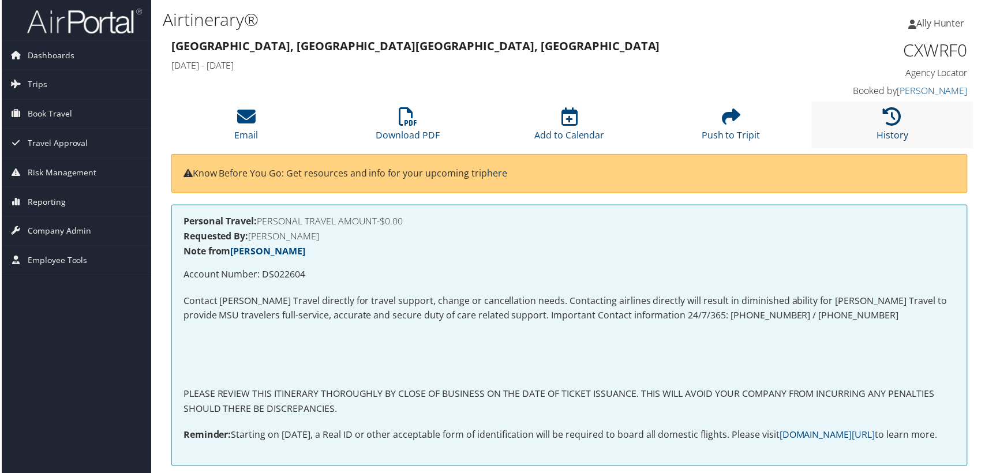
click at [885, 129] on link "History" at bounding box center [894, 128] width 32 height 28
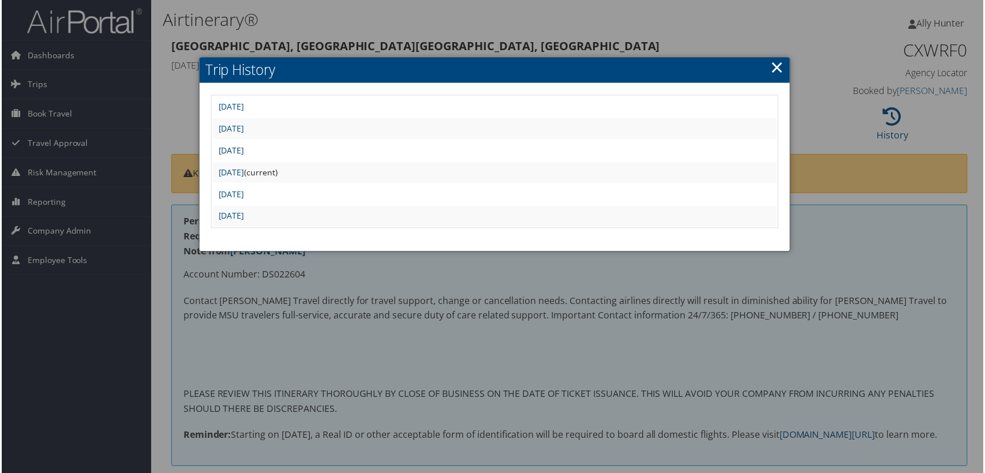
click at [243, 151] on link "Fri Jul 25 11:24:47 MDT 2025" at bounding box center [231, 150] width 26 height 11
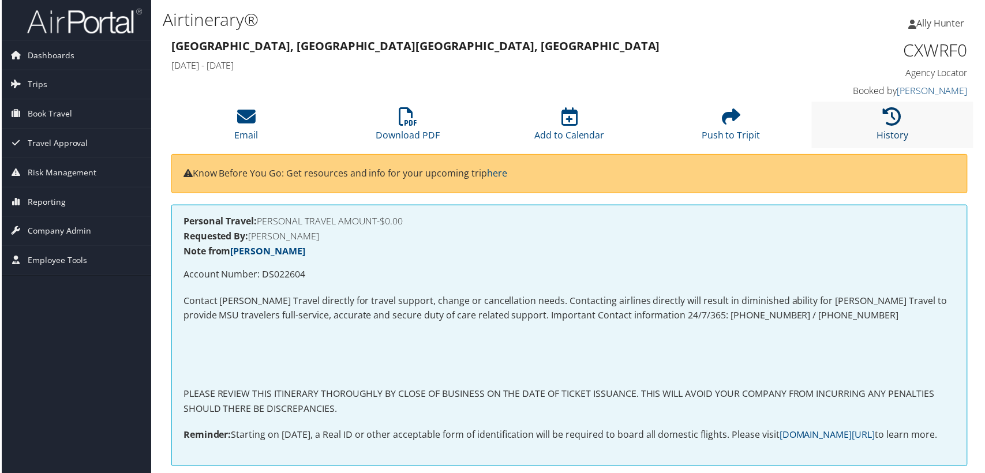
click at [885, 111] on icon at bounding box center [894, 117] width 18 height 18
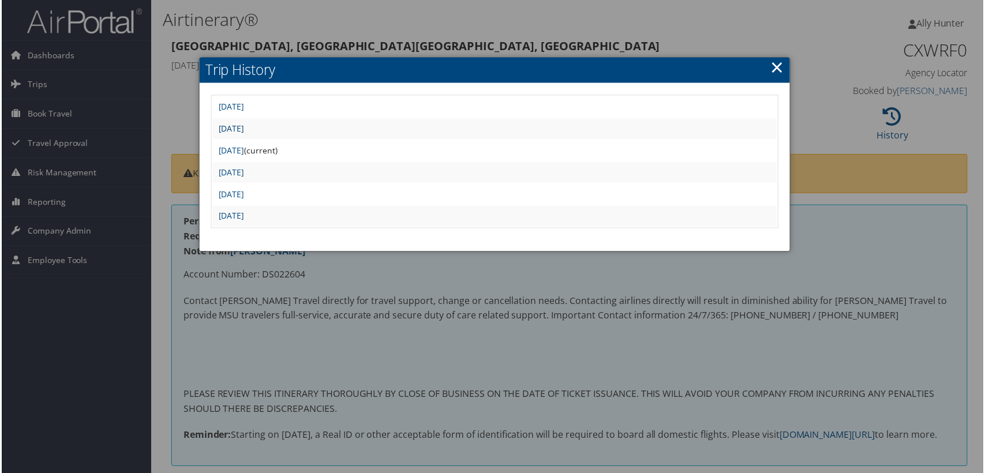
click at [243, 126] on link "Thu Sep 11 20:46:37 MDT 2025" at bounding box center [231, 128] width 26 height 11
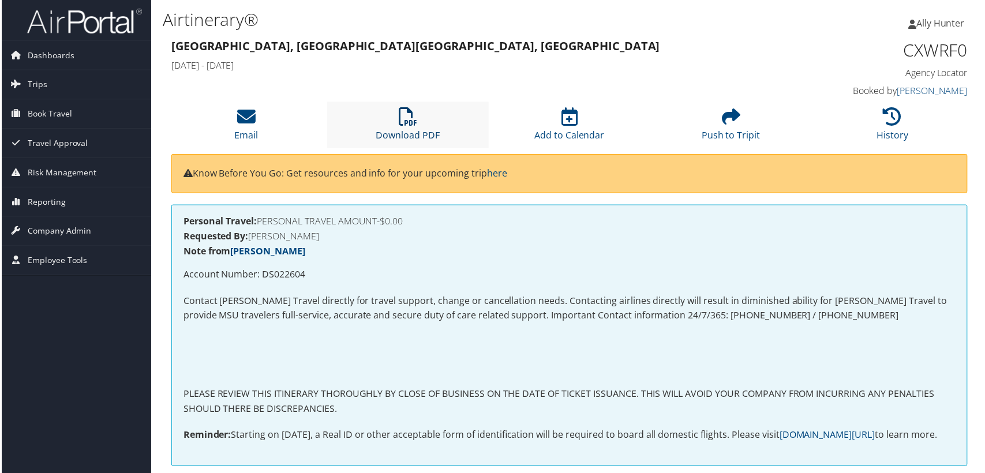
click at [410, 119] on icon at bounding box center [408, 117] width 18 height 18
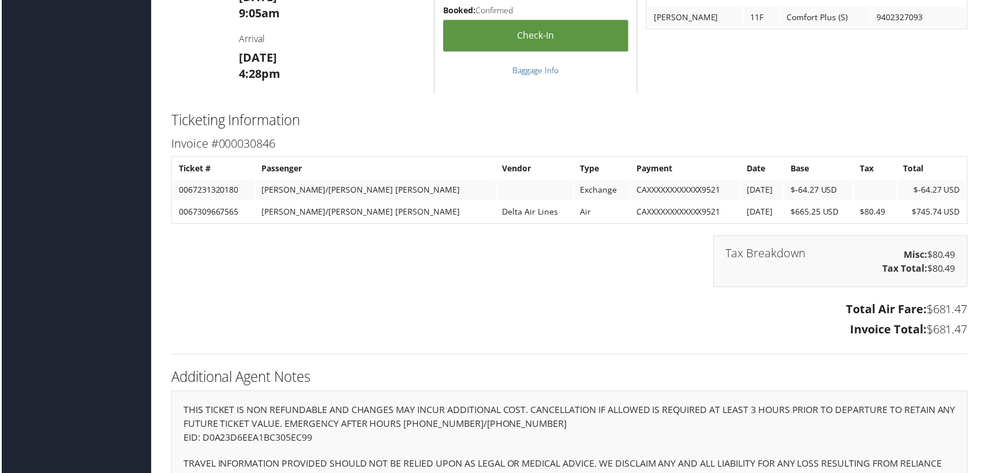
scroll to position [1258, 0]
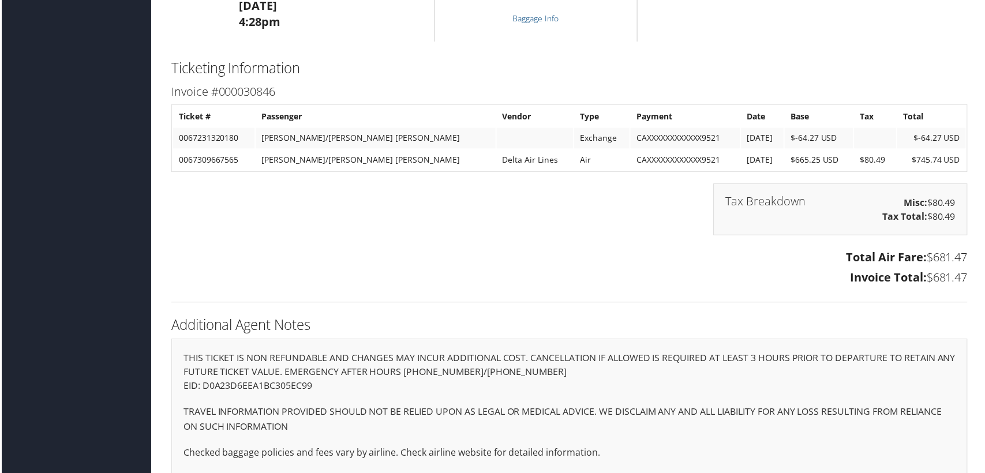
drag, startPoint x: 445, startPoint y: 257, endPoint x: 460, endPoint y: 250, distance: 16.0
click at [458, 253] on h3 "Total Air Fare: $681.47" at bounding box center [569, 258] width 799 height 16
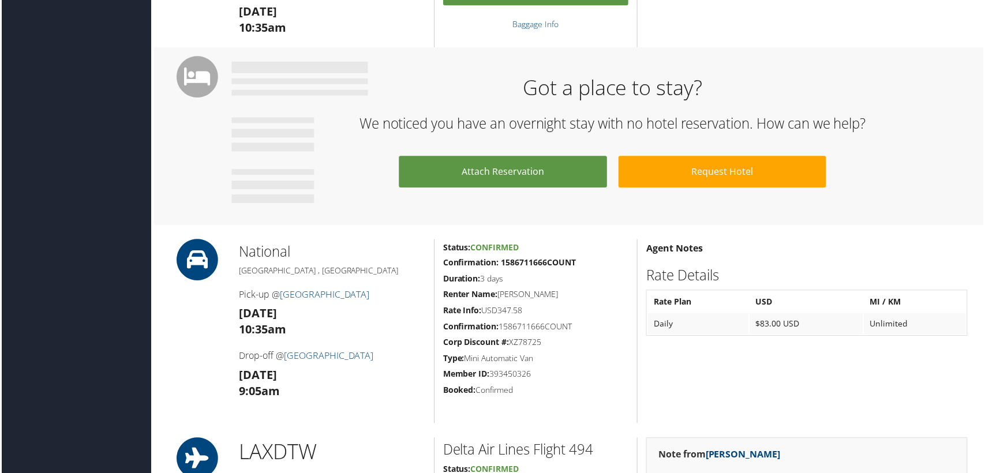
scroll to position [0, 0]
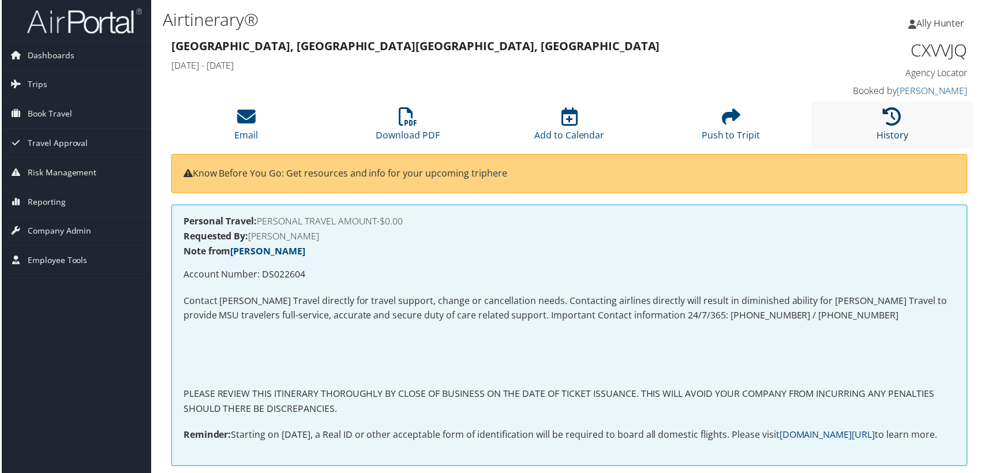
click at [890, 118] on icon at bounding box center [894, 117] width 18 height 18
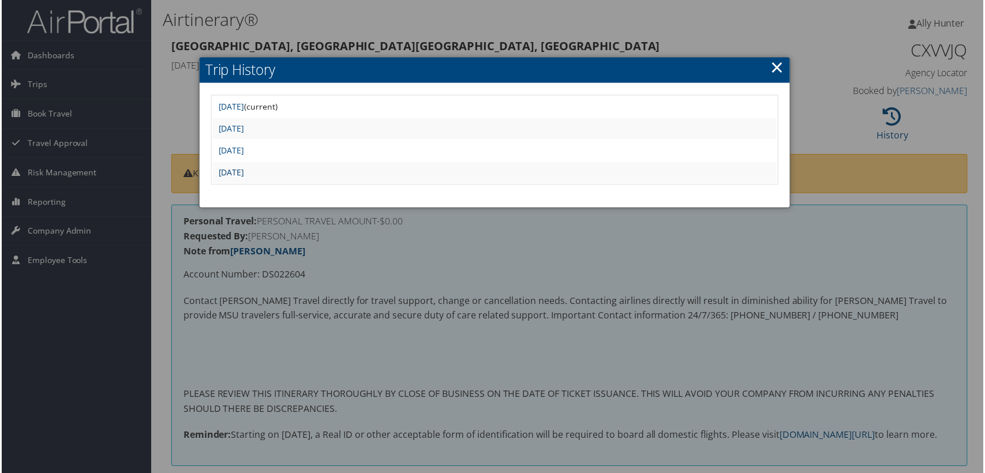
click at [243, 173] on link "Fri Jul 25 08:18:33 MDT 2025" at bounding box center [231, 172] width 26 height 11
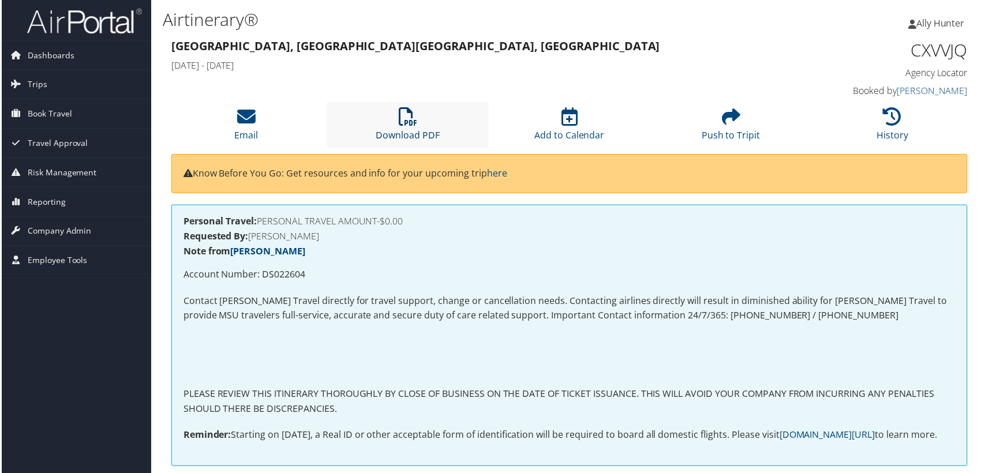
click at [405, 118] on icon at bounding box center [408, 117] width 18 height 18
